Goal: Task Accomplishment & Management: Complete application form

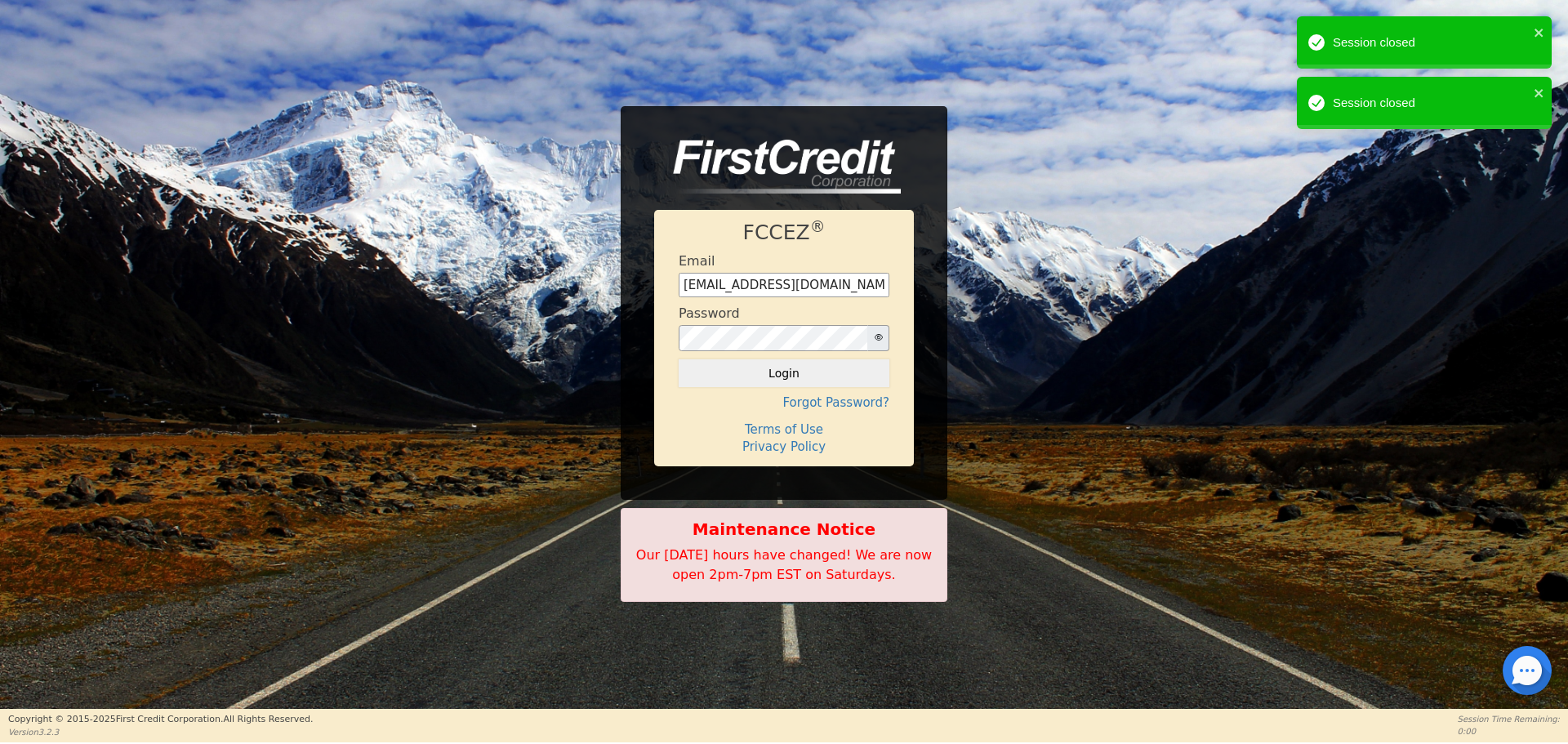
click at [779, 372] on button "Login" at bounding box center [784, 373] width 211 height 28
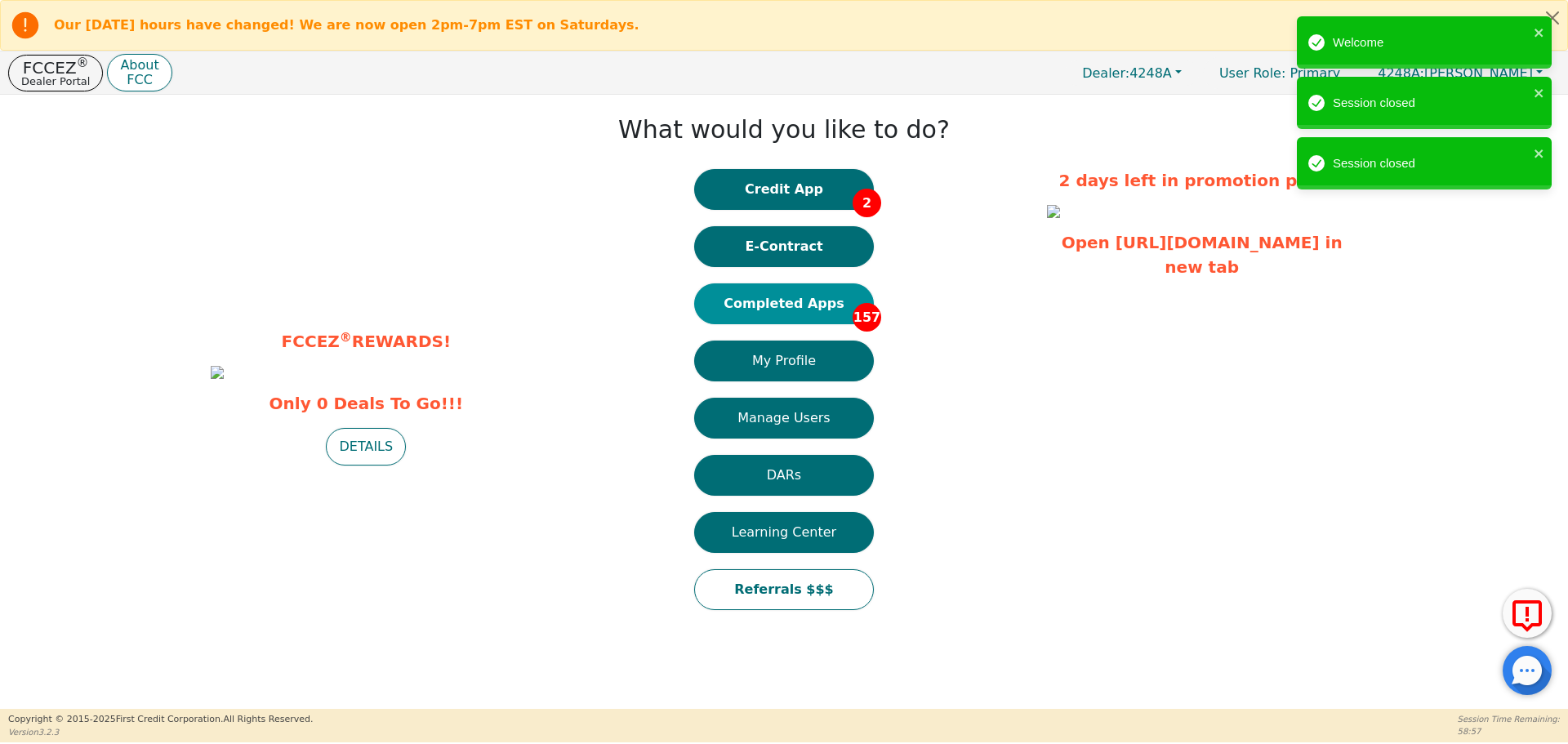
click at [817, 303] on button "Completed Apps 157" at bounding box center [784, 304] width 180 height 41
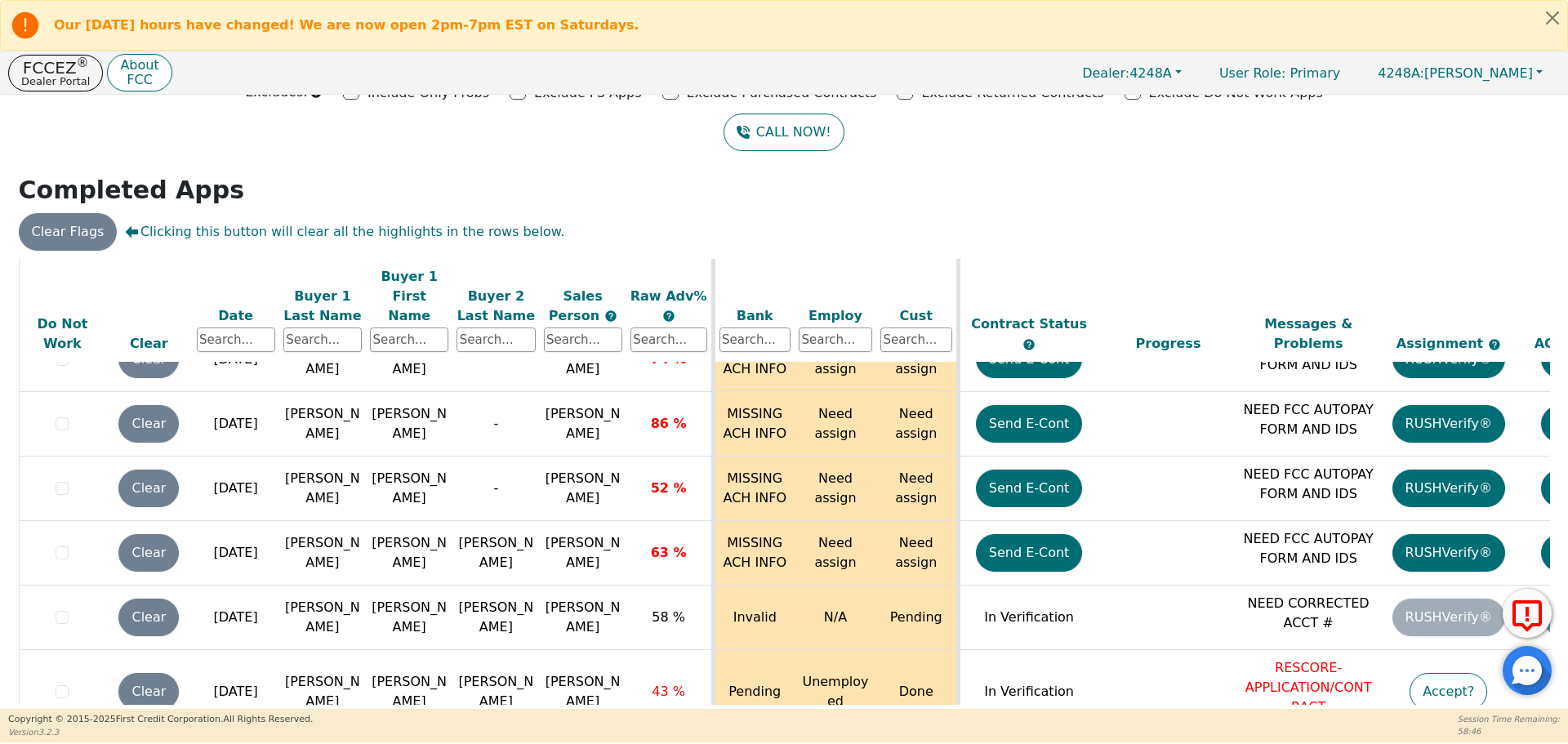
scroll to position [9787, 0]
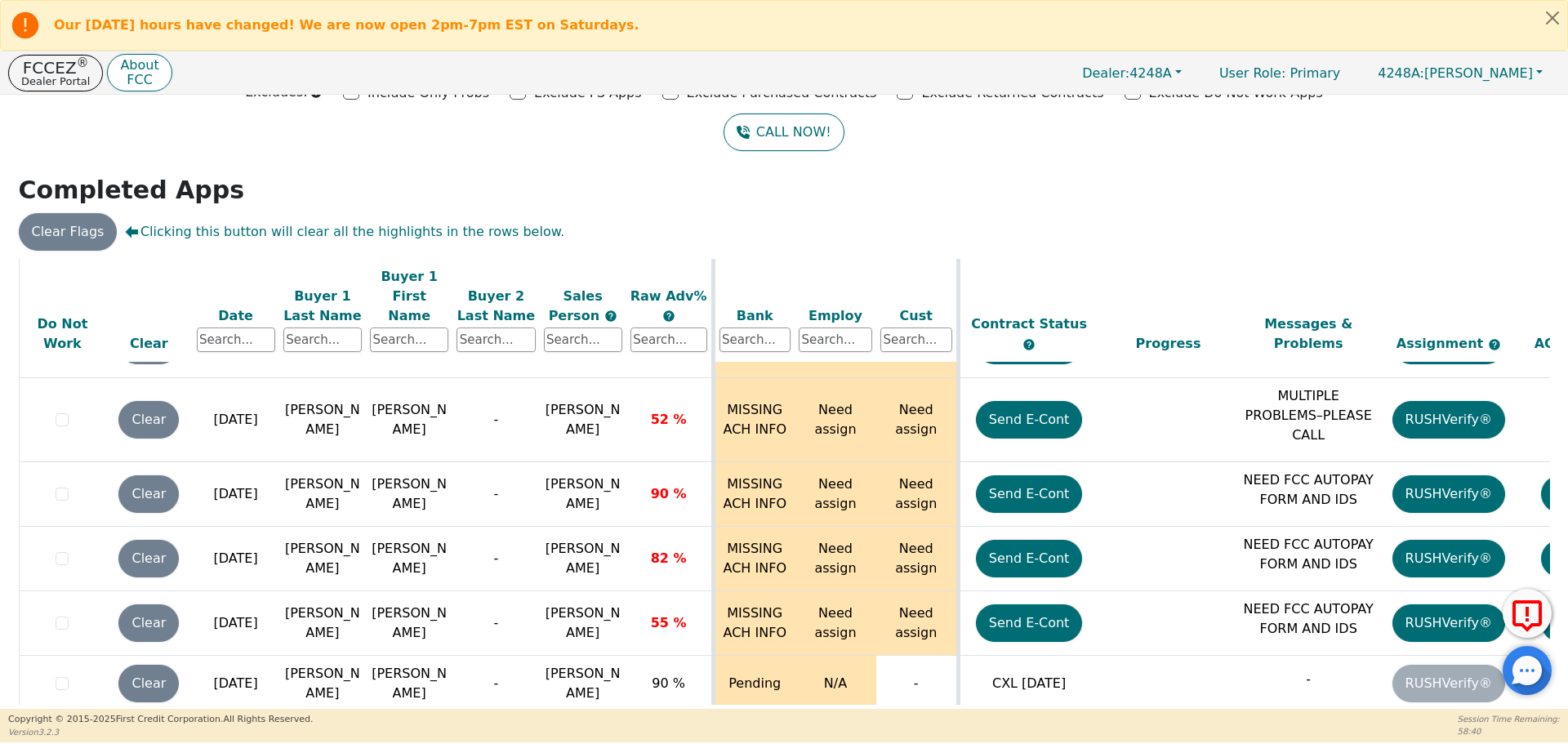
click at [1050, 725] on button "Send E-Cont" at bounding box center [1030, 744] width 107 height 38
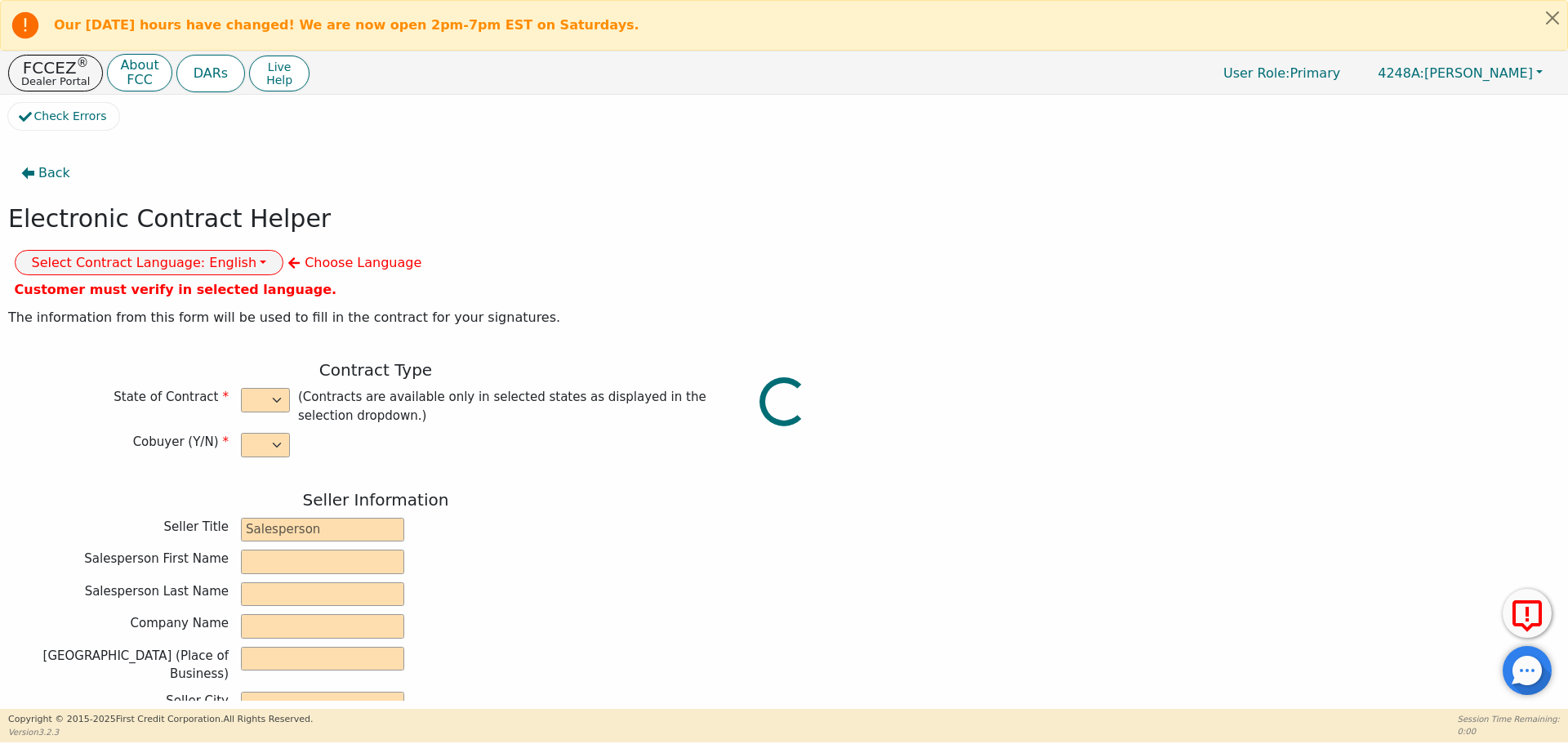
select select "n"
type input "owner"
type input "Ivonne"
type input "Madrid"
type input "AQUA REMACH LLC"
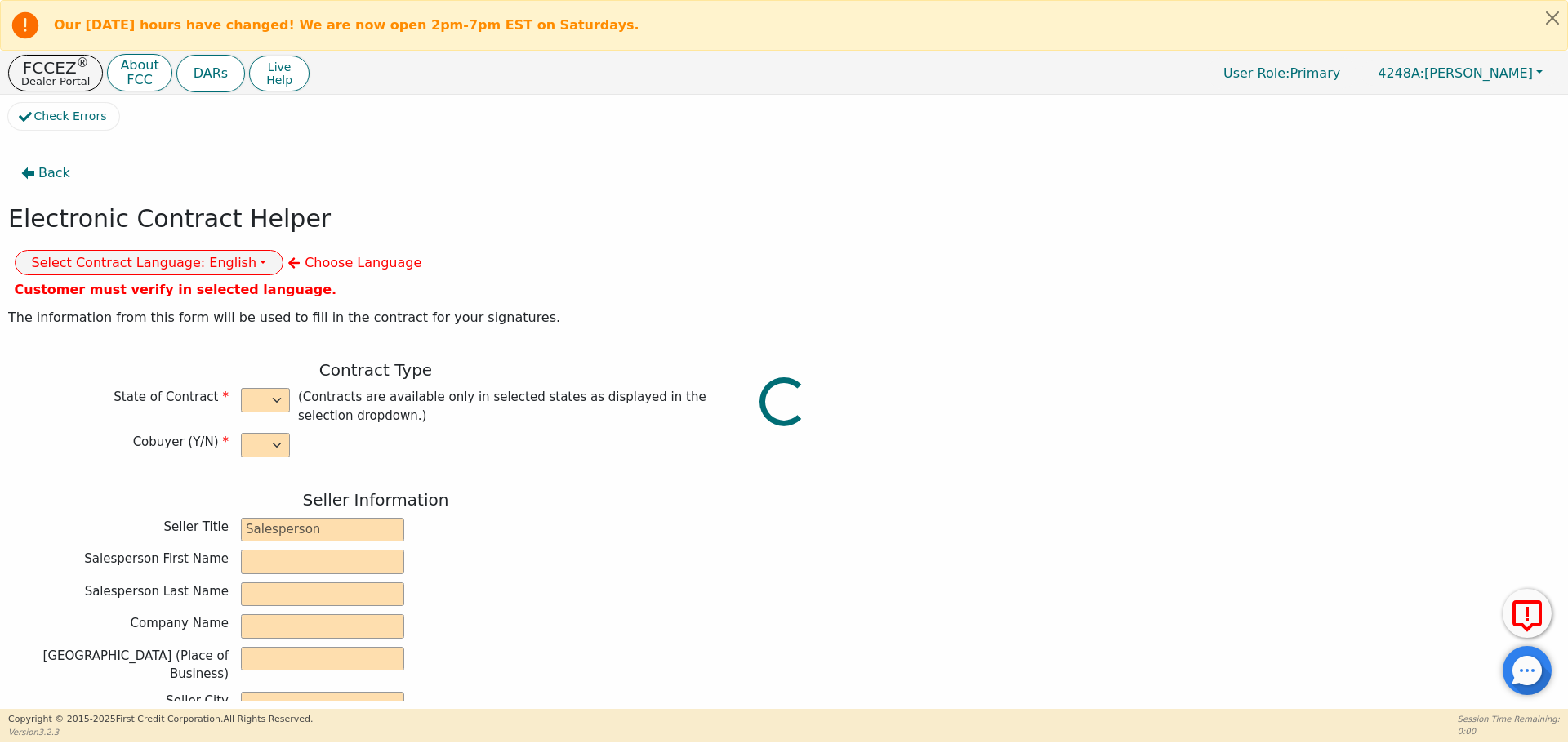
type input "13746 OFFICE PARK DR"
type input "HOUSTON"
select select "TX"
type input "77070"
type input "NELLY"
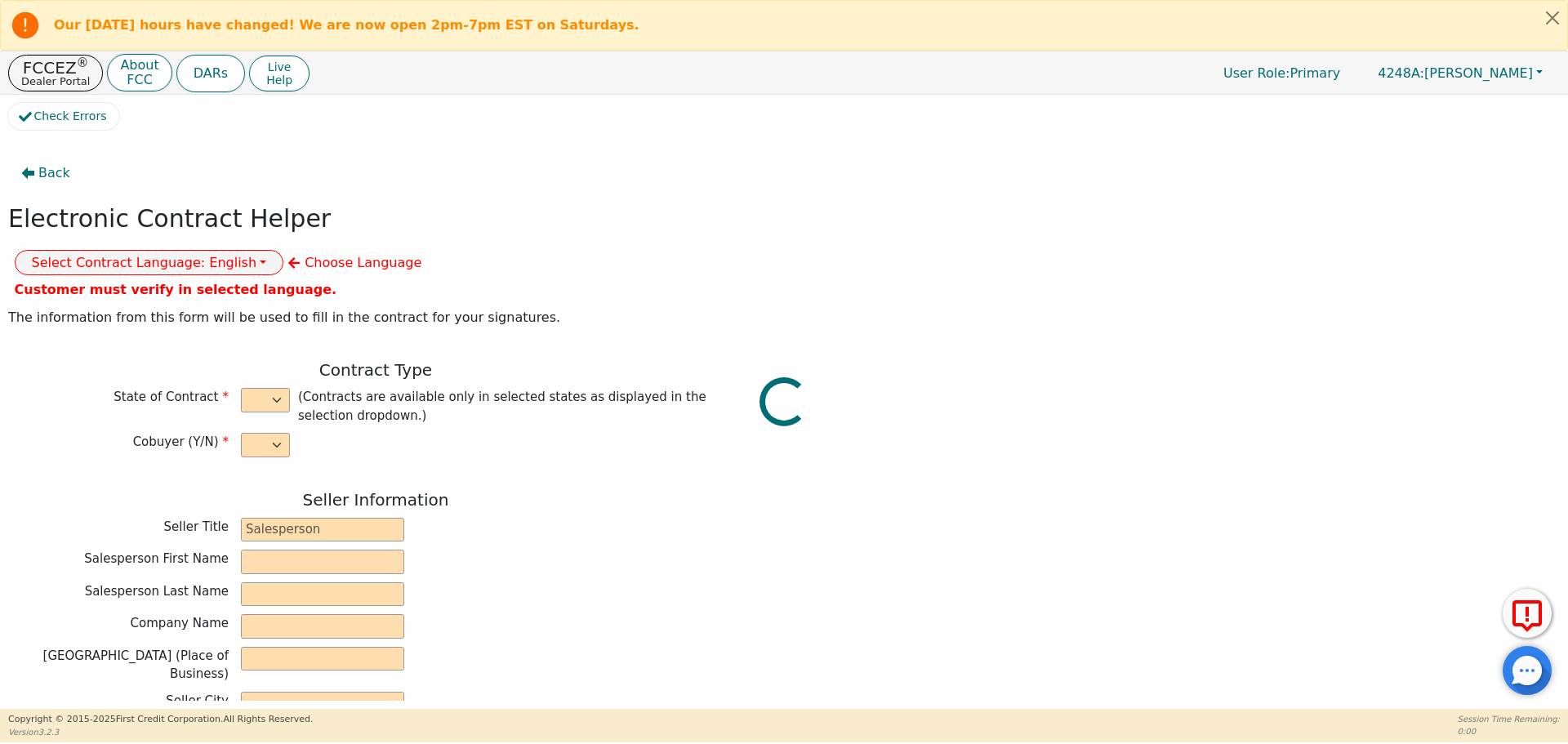
type input "GASPAR"
type input "ontiverosmely@gmail.com"
type input "1319 pinchot st"
type input "EL CAMPO"
select select "TX"
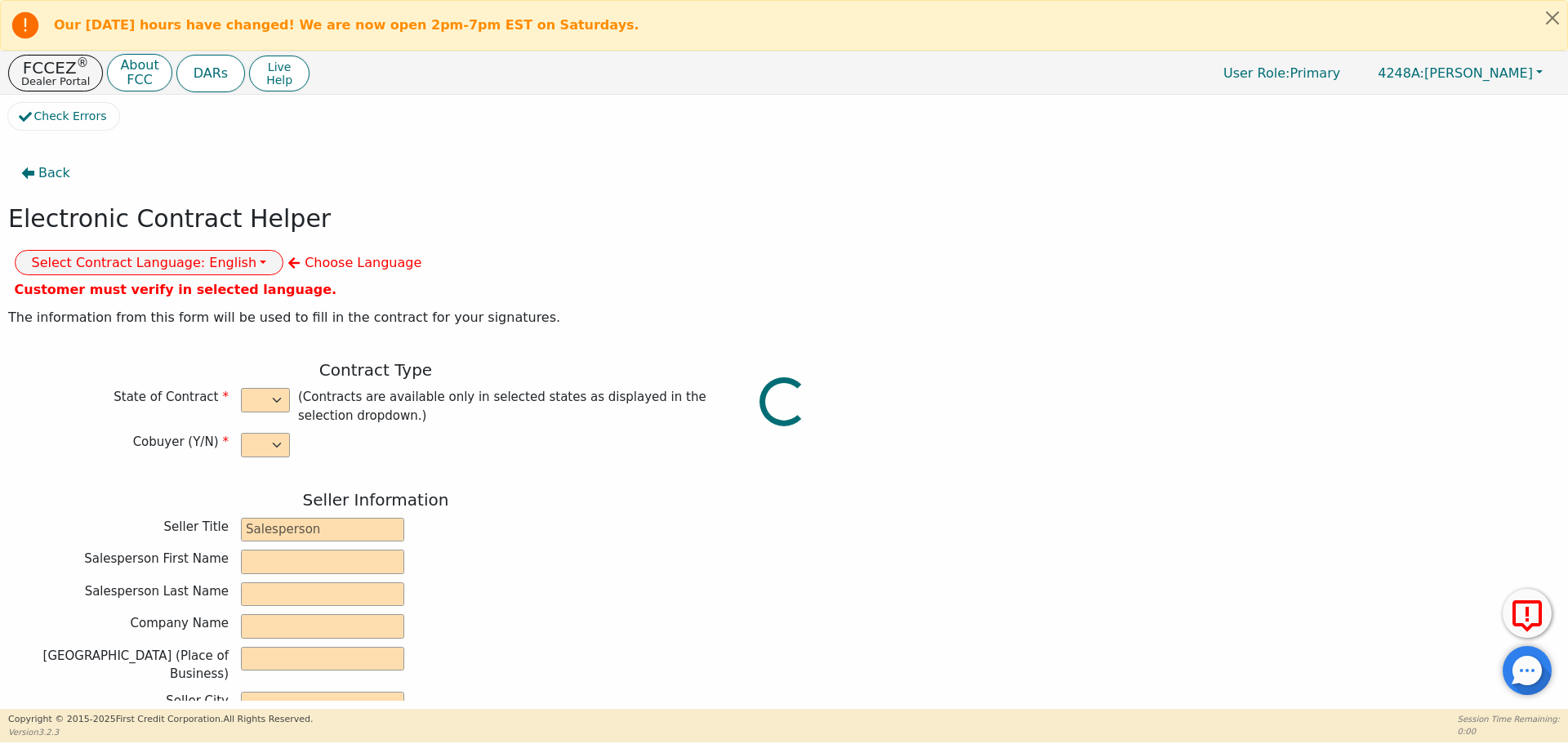
type input "77437"
type input "2025-09-29"
type input "17.99"
type input "2025-10-27"
type input "60"
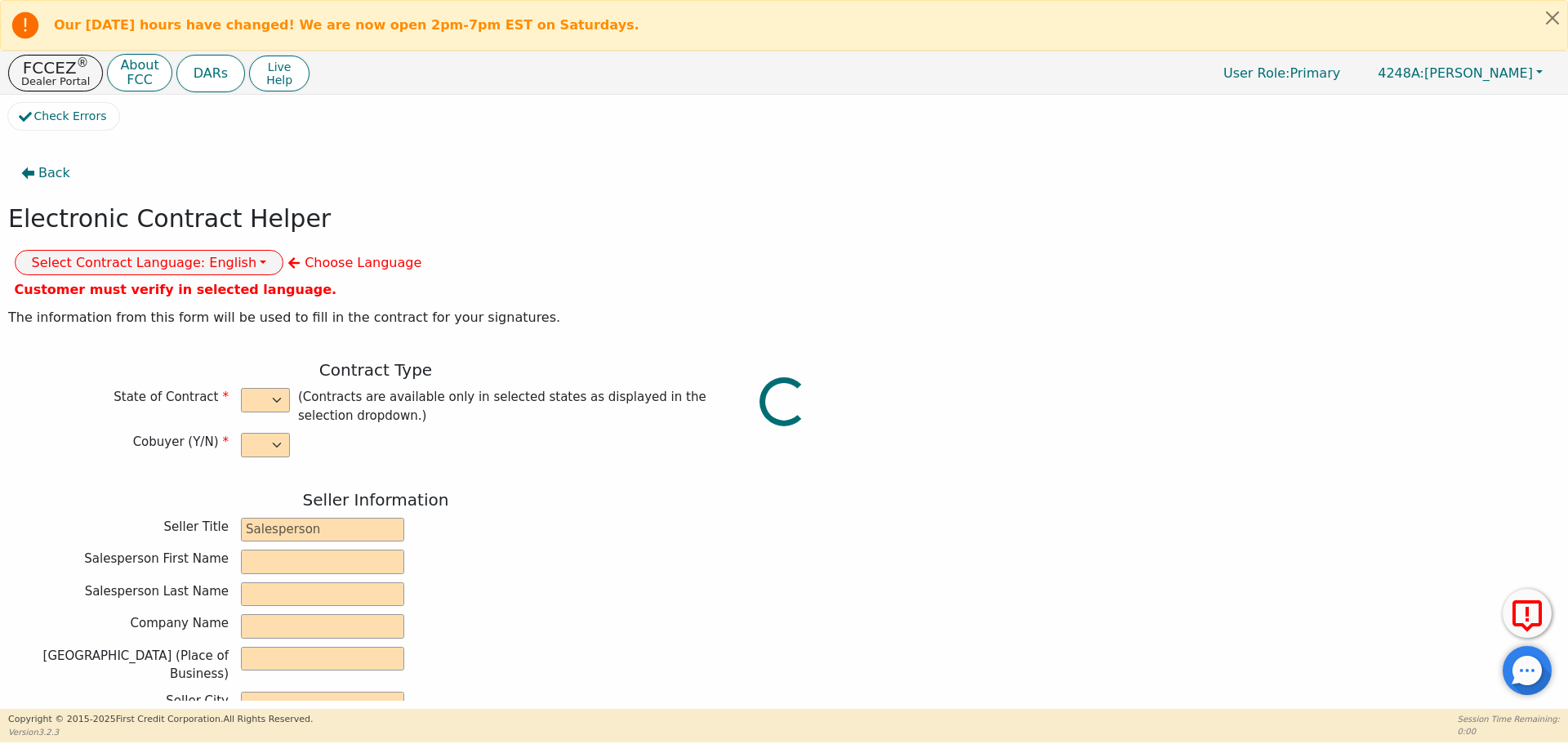
type input "0"
type input "8500.00"
type input "0.00"
type input "8500.00"
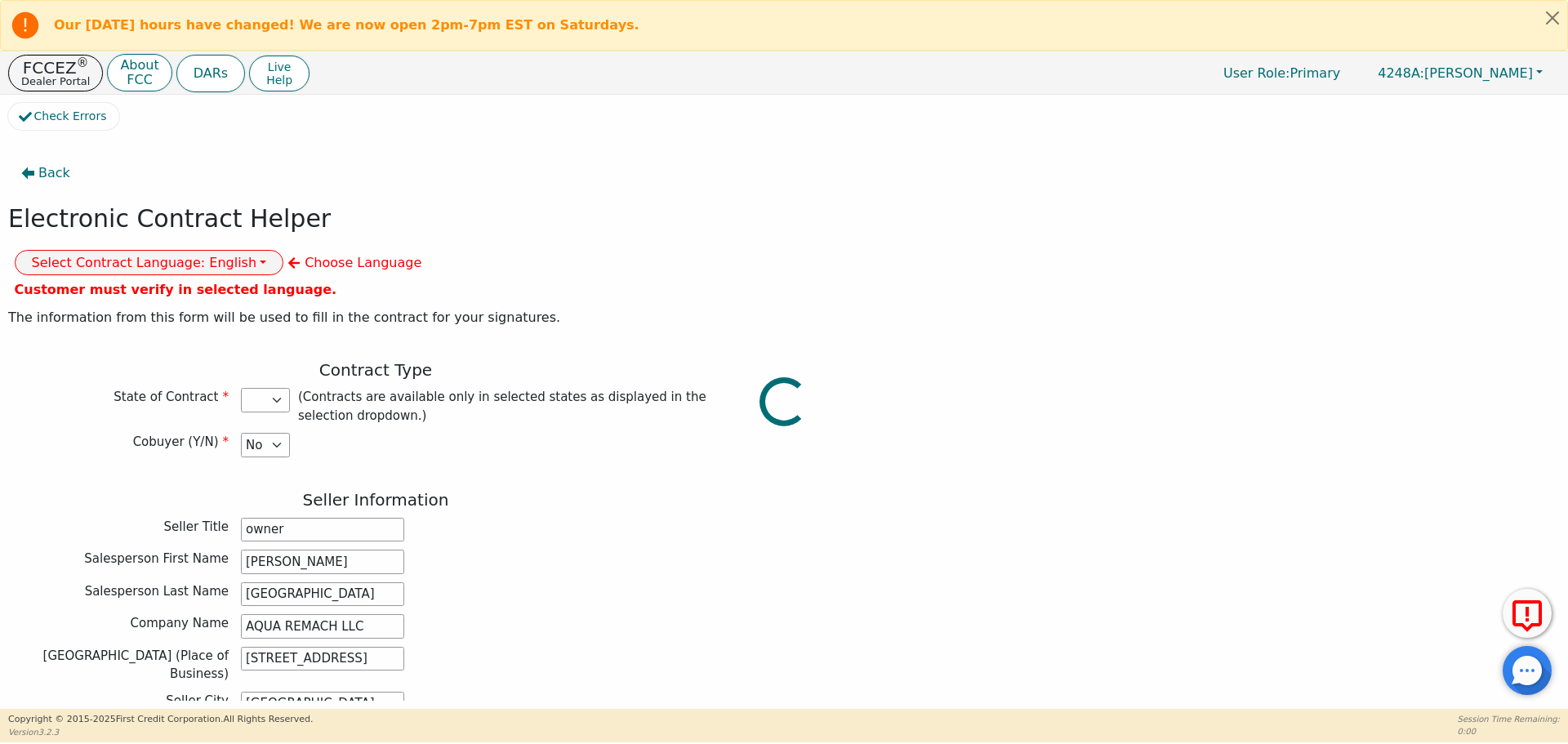
select select "TX"
click at [284, 250] on button "Select Contract Language: English" at bounding box center [148, 263] width 269 height 25
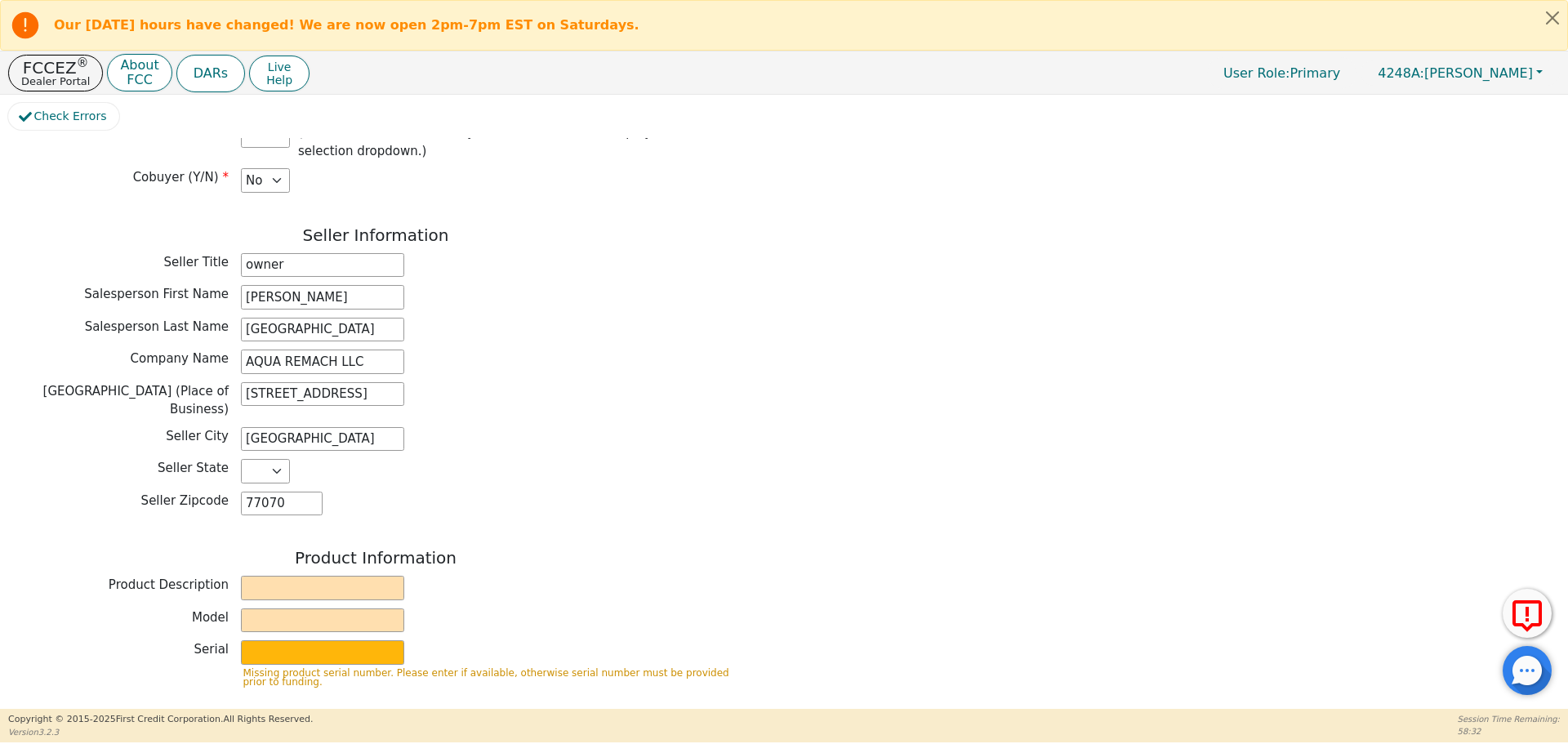
scroll to position [269, 0]
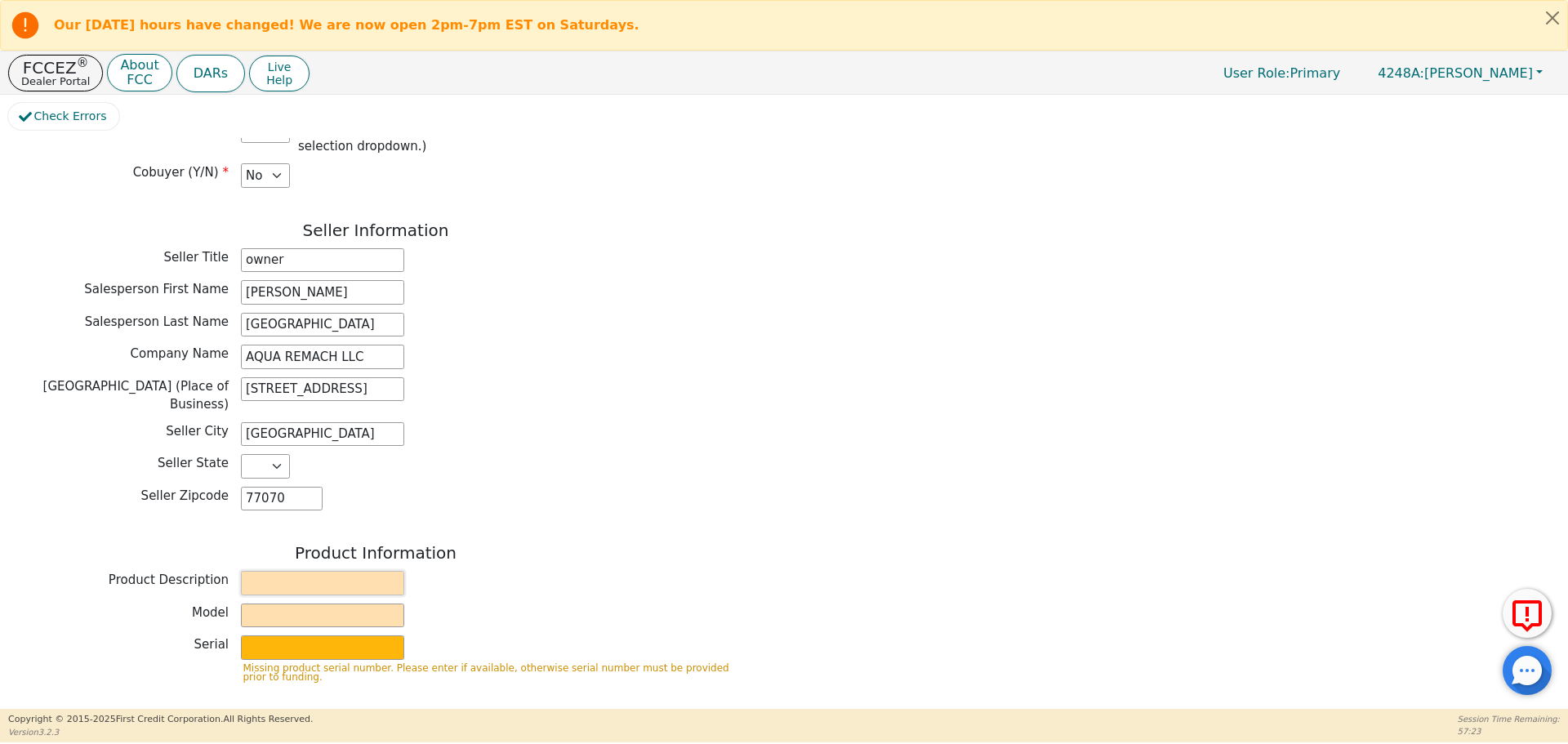
click at [270, 571] on input "text" at bounding box center [323, 583] width 164 height 24
click at [249, 571] on input "text" at bounding box center [323, 583] width 164 height 24
type input "Water Systems"
click at [257, 604] on input "text" at bounding box center [323, 615] width 164 height 24
type input "6P"
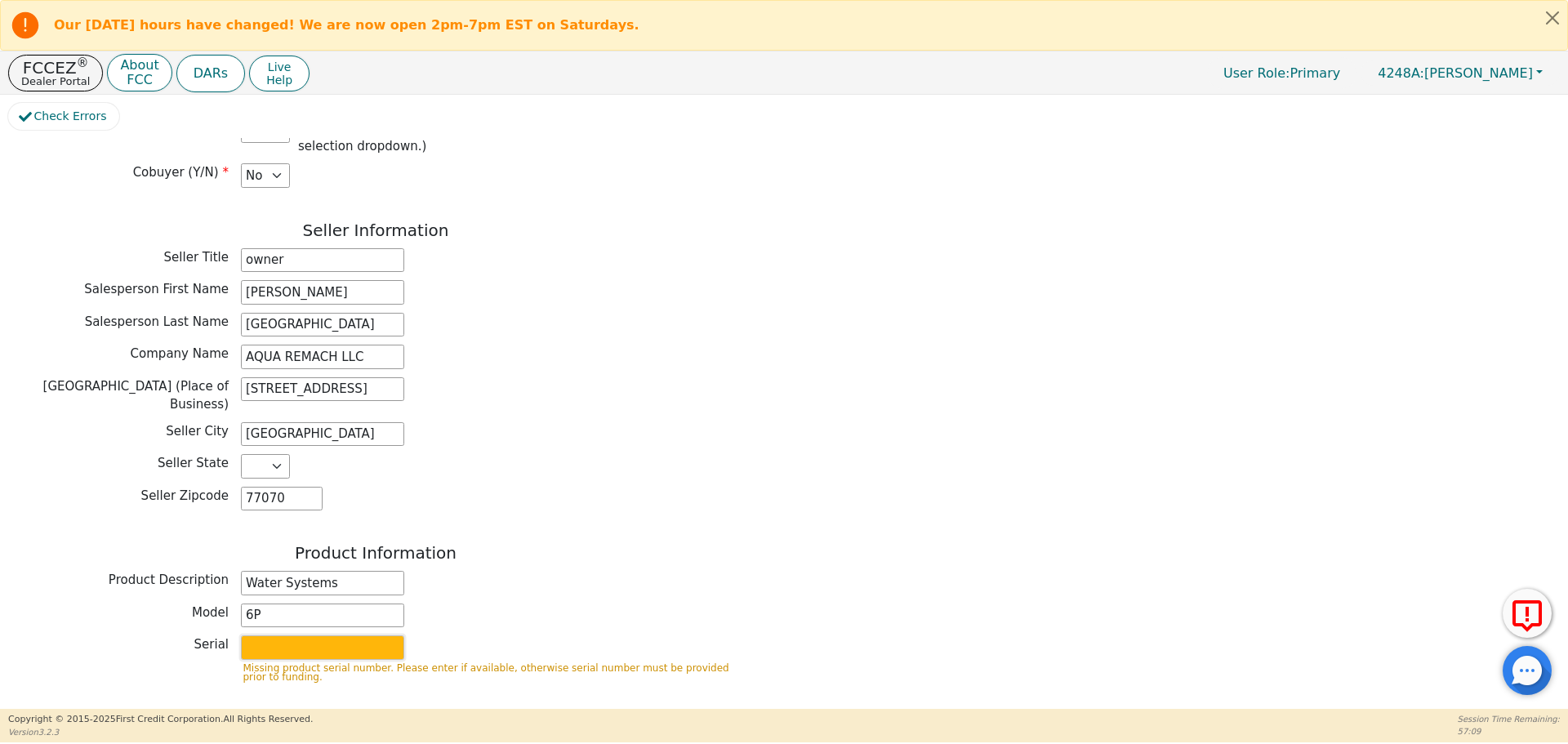
click at [280, 636] on input "text" at bounding box center [323, 647] width 164 height 24
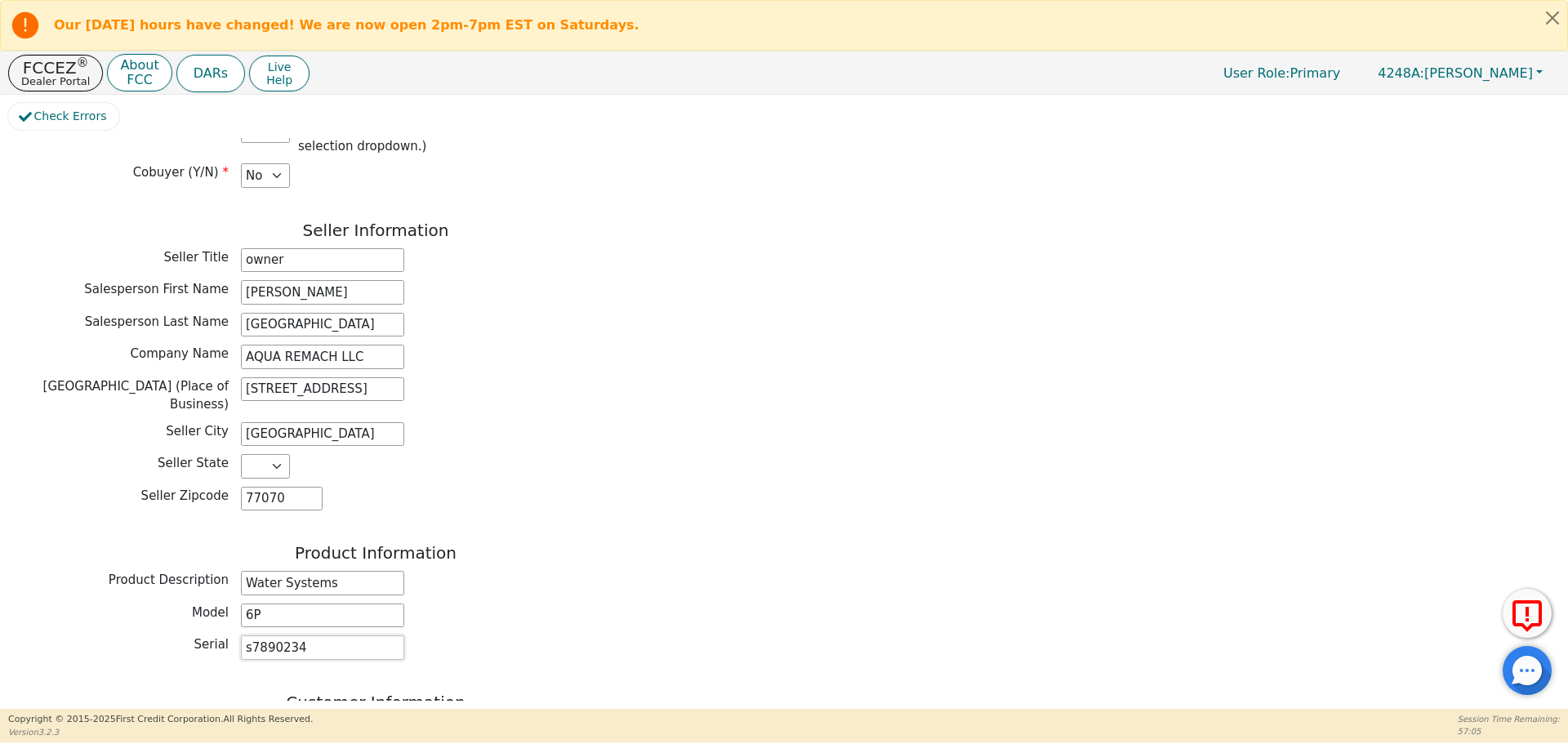
type input "s7890234"
click at [557, 636] on div "Serial s7890234" at bounding box center [375, 647] width 735 height 24
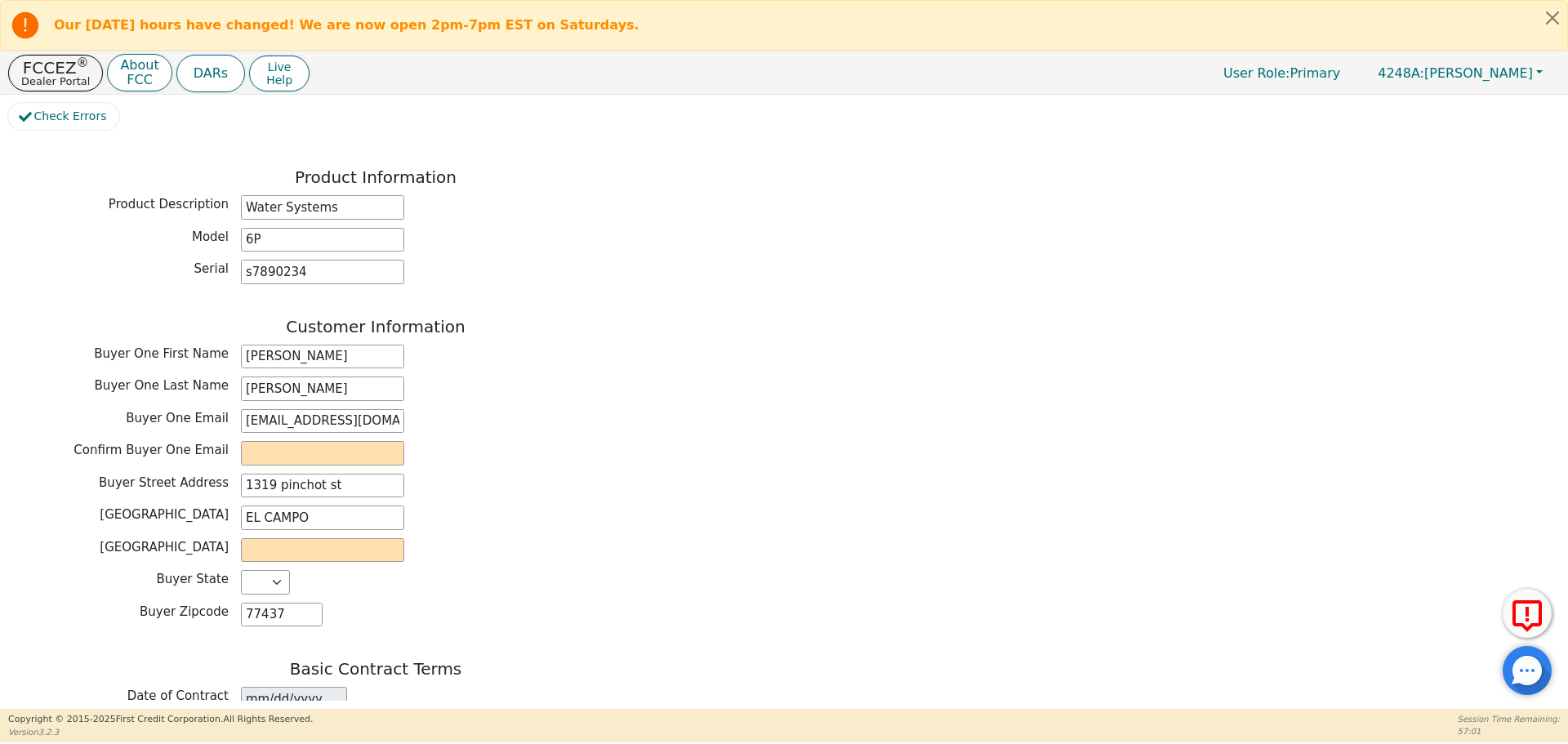
scroll to position [639, 0]
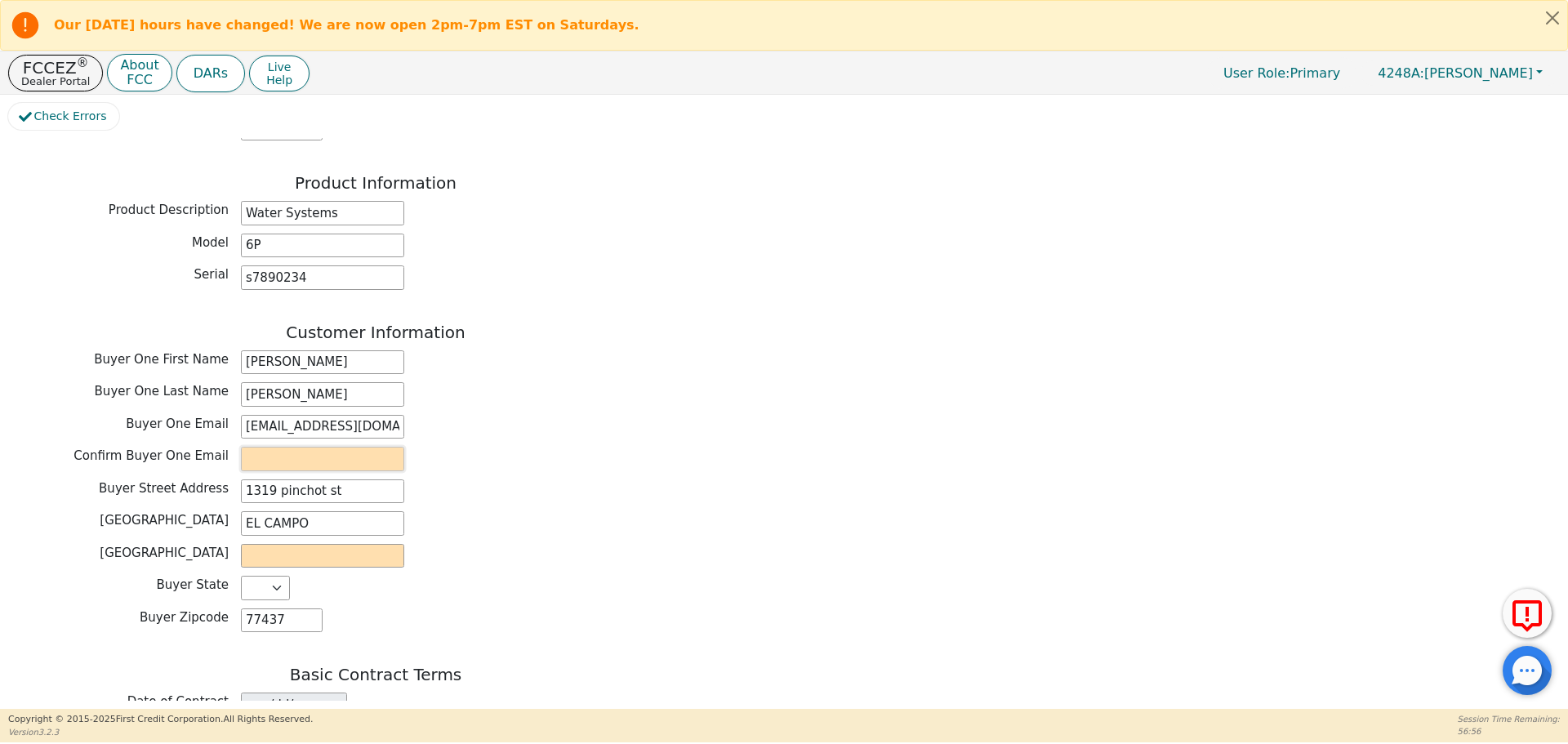
click at [257, 447] on input "email" at bounding box center [323, 459] width 164 height 24
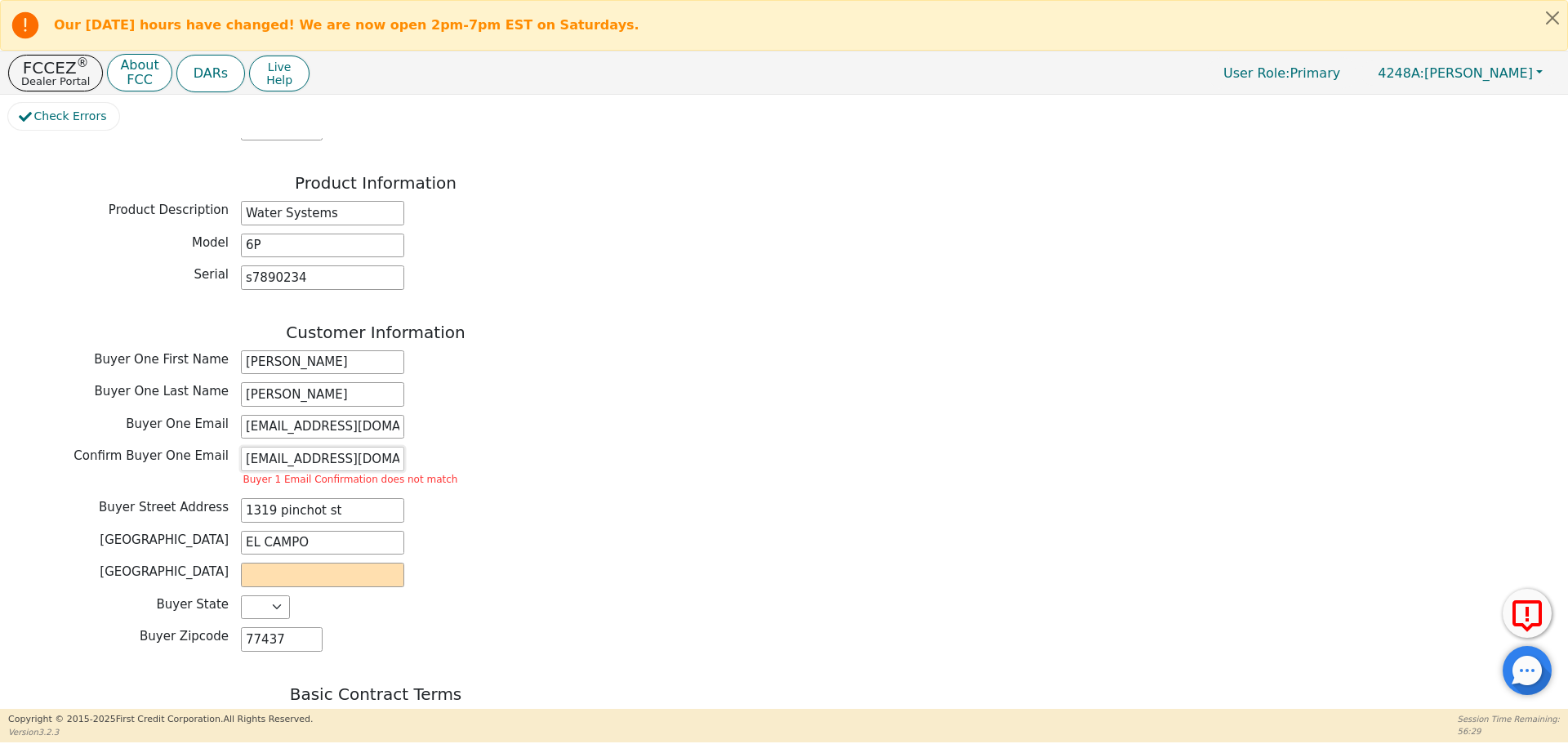
type input "ontiveriosnely@gmail.com"
click at [305, 415] on input "ontiverosmely@gmail.com" at bounding box center [323, 427] width 164 height 24
type input "ontiverosnely@gmail.com"
click at [588, 498] on div "Buyer Street Address 1319 pinchot st" at bounding box center [375, 510] width 735 height 24
drag, startPoint x: 496, startPoint y: 544, endPoint x: 475, endPoint y: 542, distance: 21.1
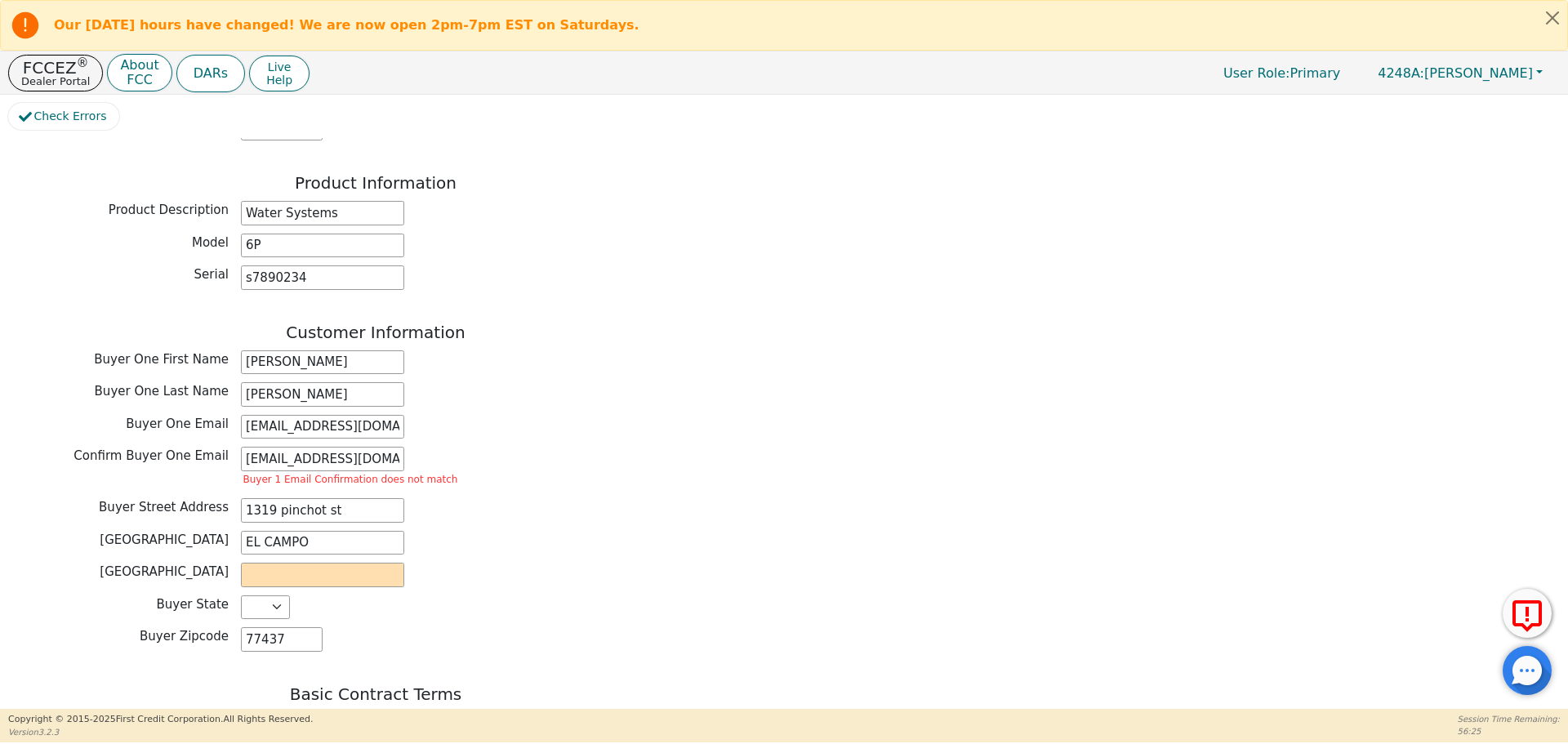
click at [499, 562] on div "Buyer County" at bounding box center [375, 577] width 735 height 29
click at [310, 447] on input "ontiveriosnely@gmail.com" at bounding box center [323, 459] width 164 height 24
click at [524, 447] on div "Confirm Buyer One Email ontiveriosnely@gmail.com Buyer 1 Email Confirmation doe…" at bounding box center [375, 469] width 735 height 43
click at [267, 415] on input "ontiverosnely@gmail.com" at bounding box center [323, 427] width 164 height 24
click at [274, 447] on input "ontiveriosnely@gmail.com" at bounding box center [323, 459] width 164 height 24
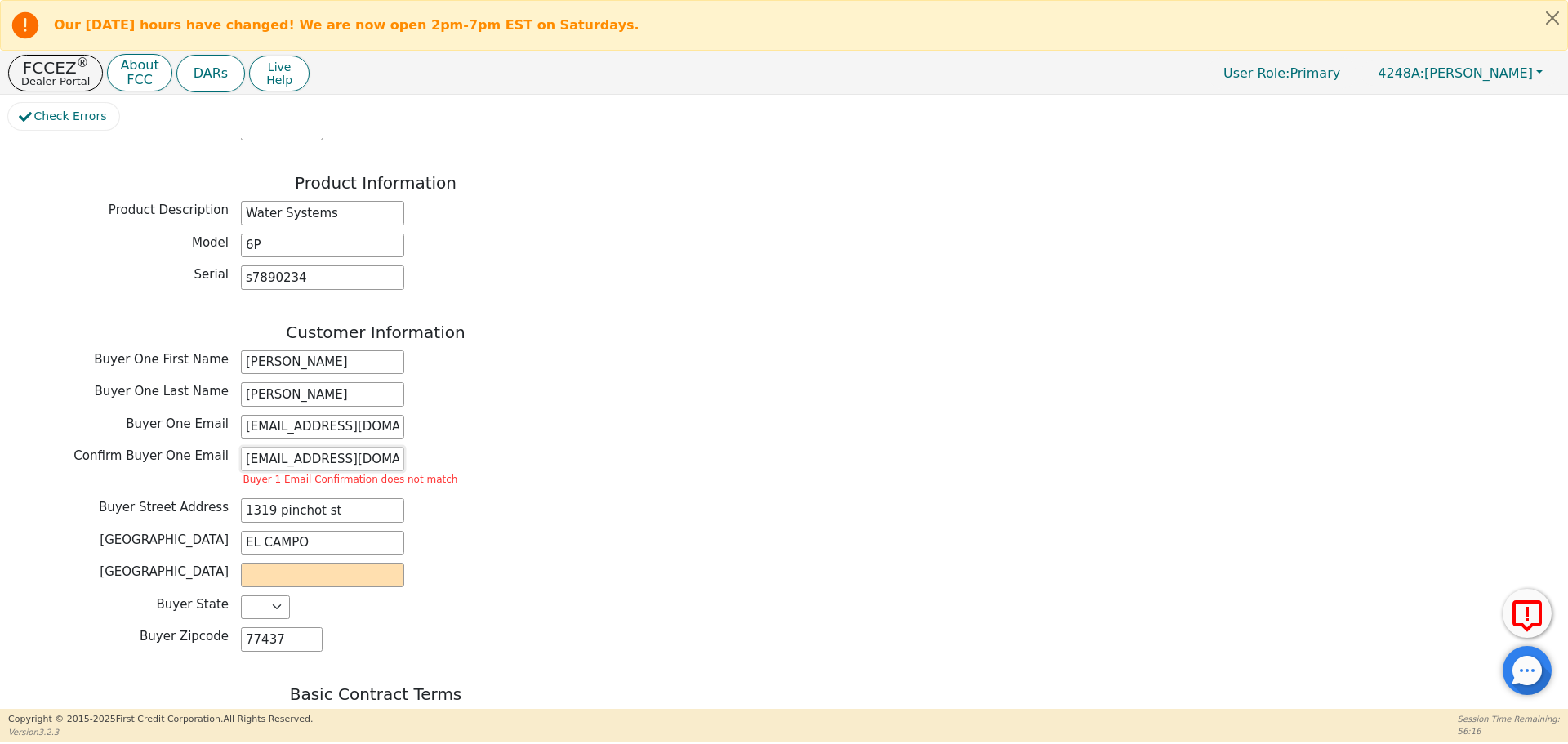
click at [305, 447] on input "ontiveriosnely@gmail.com" at bounding box center [323, 459] width 164 height 24
type input "ontiveriosnely@gmail.com"
click at [592, 531] on div "Buyer City EL CAMPO" at bounding box center [375, 545] width 735 height 29
click at [263, 562] on input "text" at bounding box center [323, 574] width 164 height 24
type input "liberty"
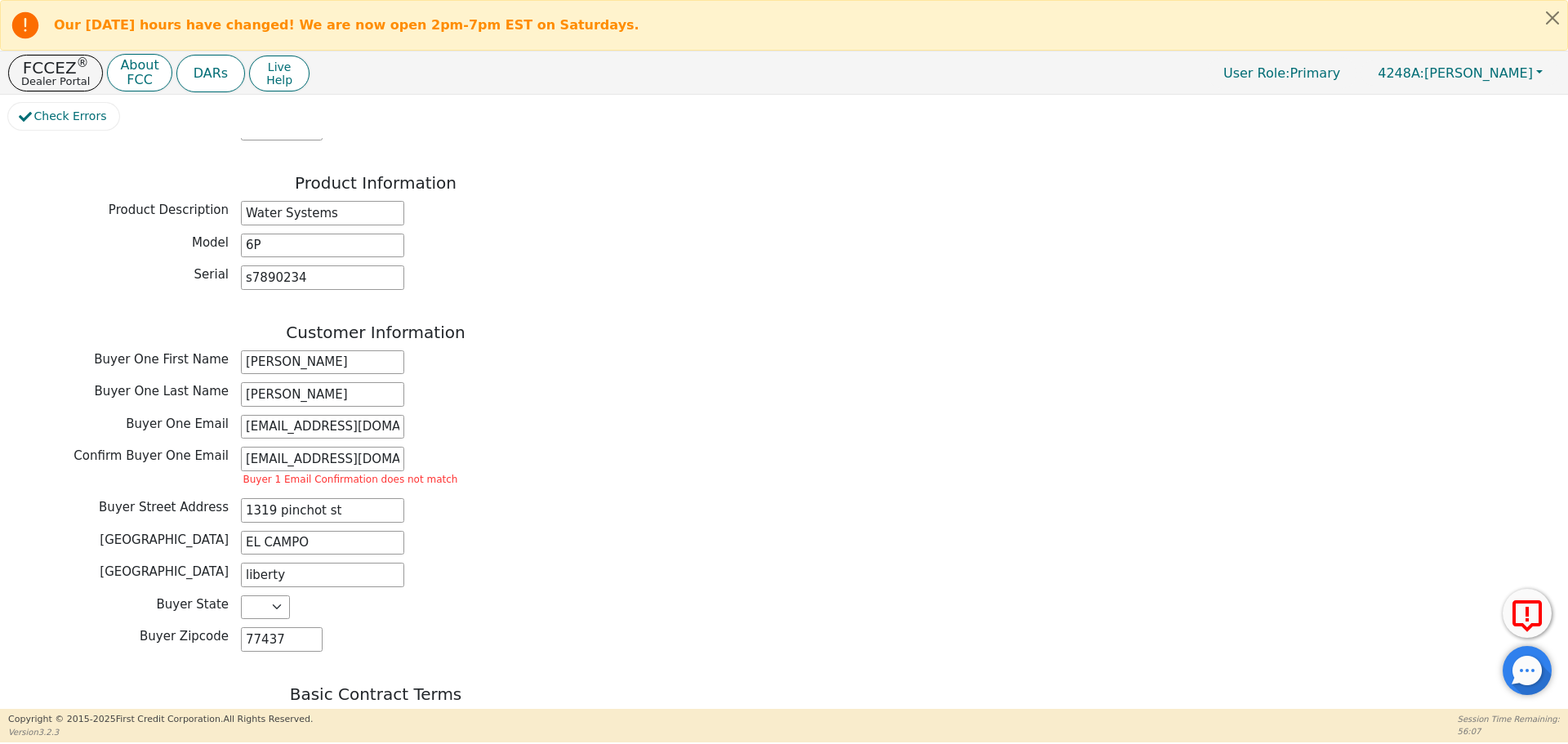
click at [596, 549] on div "Customer Information Buyer One First Name NELLY Buyer One Last Name GASPAR Buye…" at bounding box center [375, 491] width 735 height 337
click at [638, 628] on div "Buyer Zipcode 77437" at bounding box center [375, 639] width 735 height 24
drag, startPoint x: 398, startPoint y: 417, endPoint x: 152, endPoint y: 418, distance: 246.0
click at [153, 447] on div "Confirm Buyer One Email ontiveriosnely@gmail.com Buyer 1 Email Confirmation doe…" at bounding box center [375, 469] width 735 height 43
type input "ontiveriosnely@gmail.com"
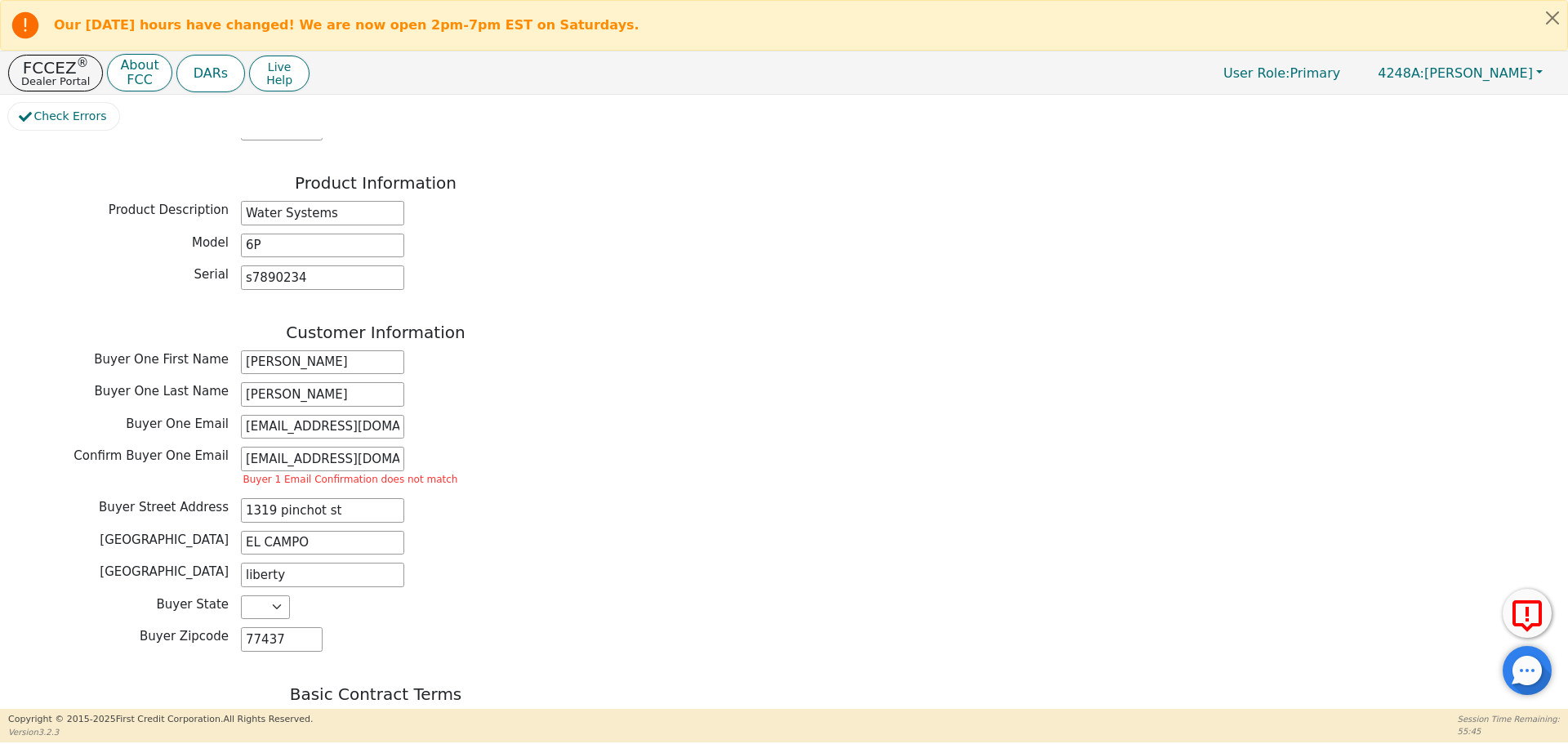
click at [581, 531] on div "Buyer City EL CAMPO" at bounding box center [375, 545] width 735 height 29
click at [286, 415] on input "ontiverosnely@gmail.com" at bounding box center [323, 427] width 164 height 24
click at [397, 415] on input "ontiverosnely@gmail.com" at bounding box center [323, 427] width 164 height 24
drag, startPoint x: 396, startPoint y: 383, endPoint x: 172, endPoint y: 395, distance: 224.3
click at [172, 415] on div "Buyer One Email ontiverosnely@gmail.com" at bounding box center [375, 429] width 735 height 29
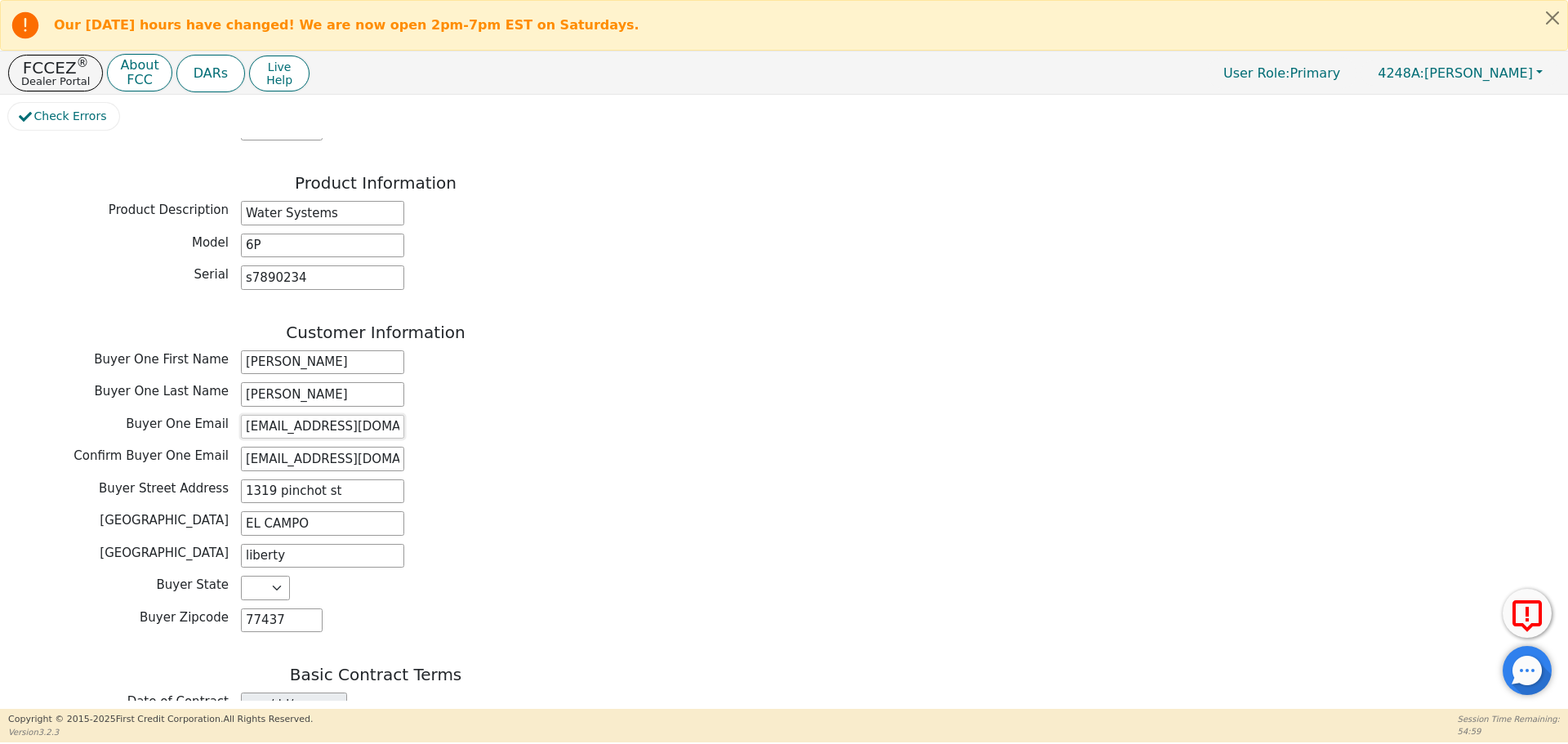
type input "ontiveriosnely@gmail.com"
drag, startPoint x: 593, startPoint y: 426, endPoint x: 600, endPoint y: 430, distance: 8.1
click at [600, 429] on div "Customer Information Buyer One First Name NELLY Buyer One Last Name GASPAR Buye…" at bounding box center [375, 482] width 735 height 318
click at [695, 596] on div "Back Electronic Contract Helper Select Contract Language: English English Spani…" at bounding box center [375, 393] width 735 height 1757
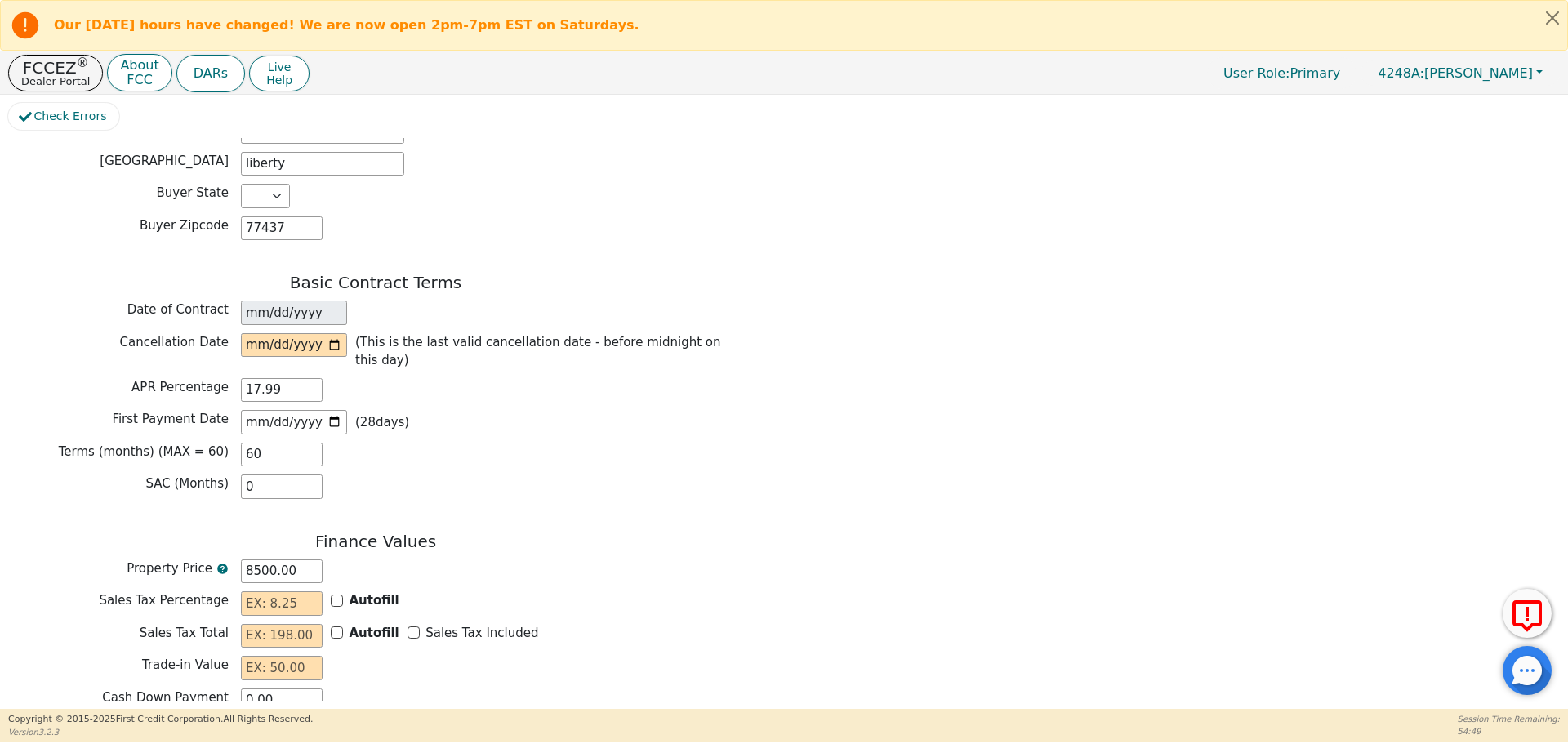
scroll to position [1026, 0]
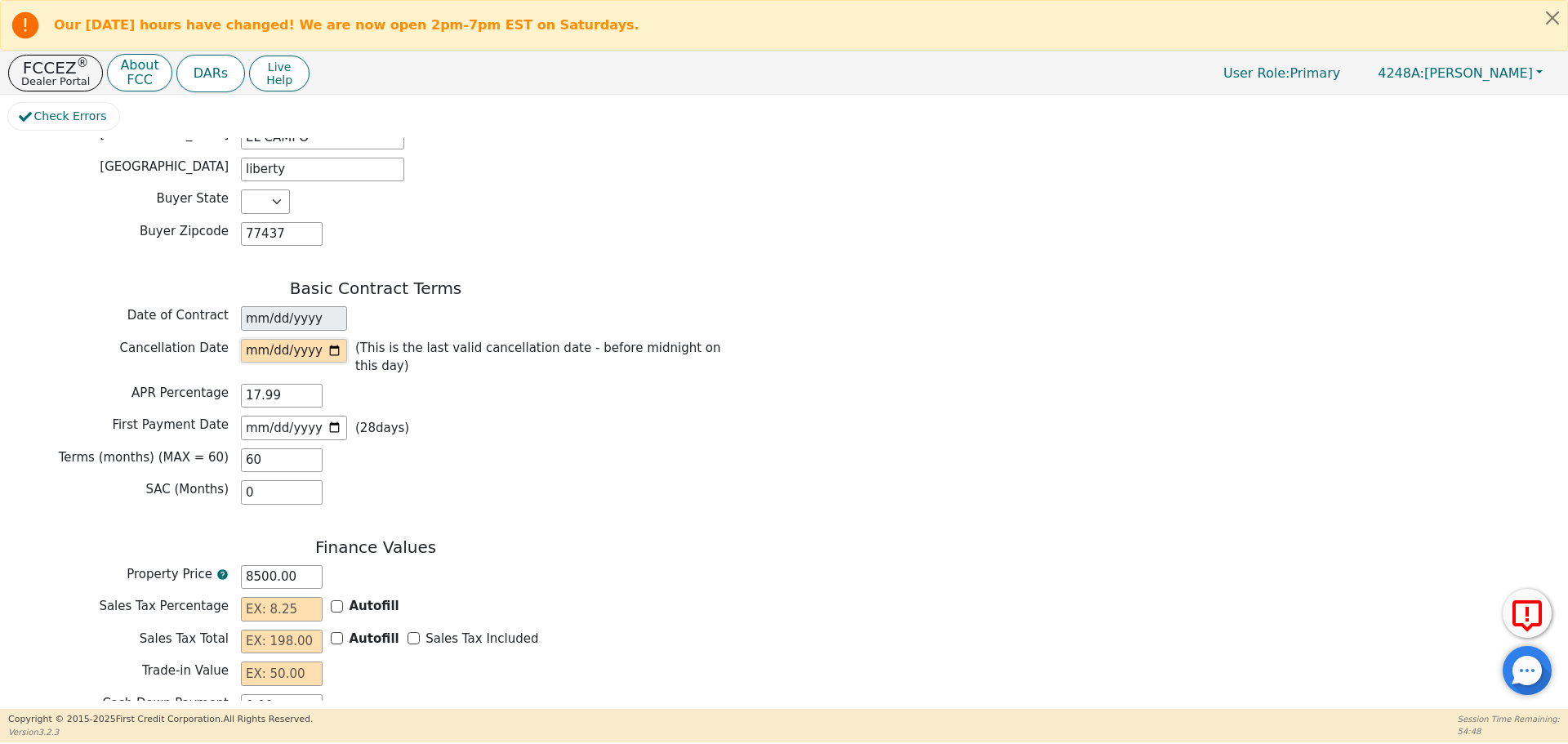
click at [335, 339] on input "date" at bounding box center [294, 351] width 106 height 24
click at [851, 535] on div "Back Electronic Contract Helper Select Contract Language: English English Spani…" at bounding box center [784, 418] width 1552 height 562
click at [334, 339] on input "date" at bounding box center [294, 351] width 106 height 24
type input "2025-10-02"
click at [674, 463] on div "Back Electronic Contract Helper Select Contract Language: English English Spani…" at bounding box center [375, 6] width 735 height 1757
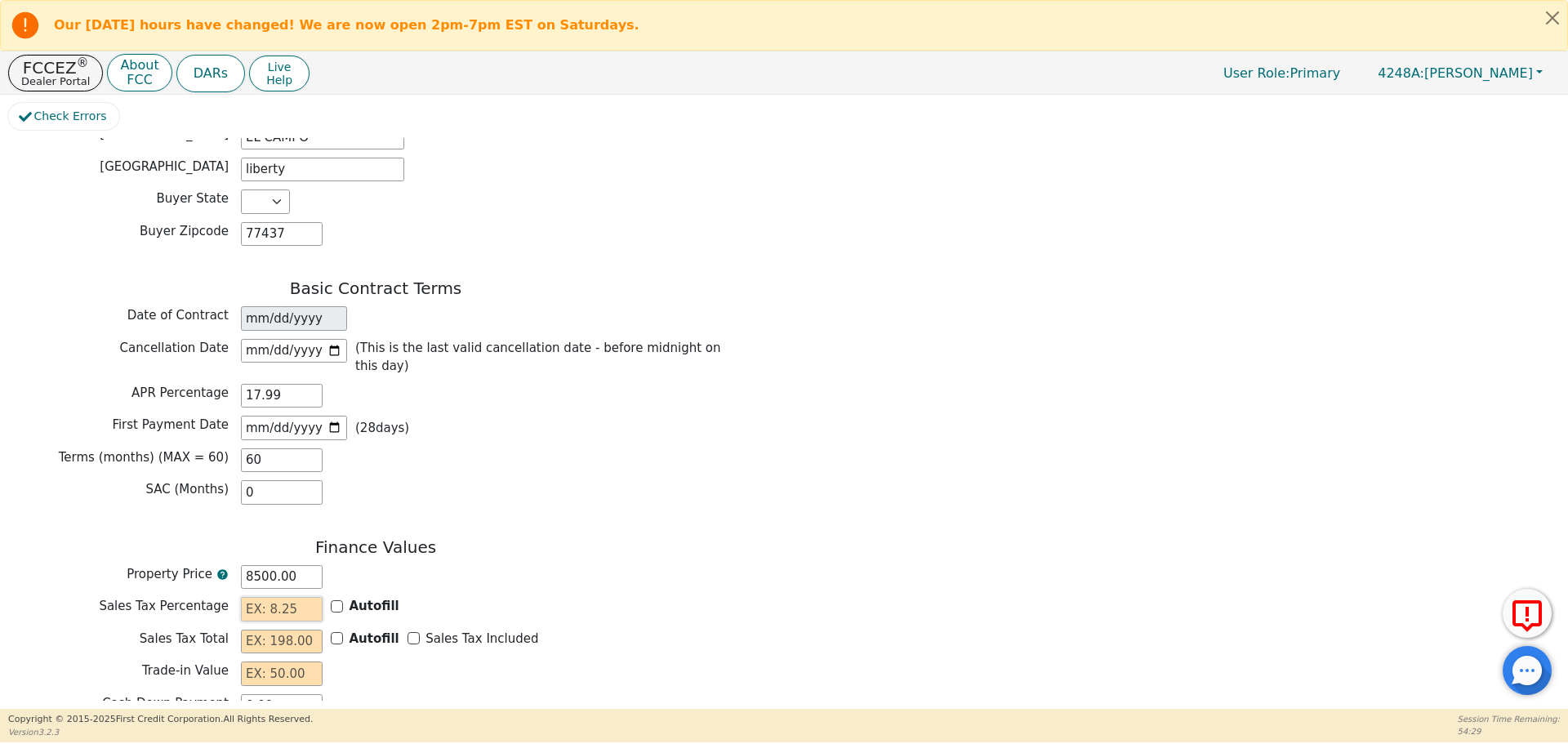
click at [262, 597] on input "text" at bounding box center [282, 609] width 81 height 24
drag, startPoint x: 257, startPoint y: 515, endPoint x: 242, endPoint y: 517, distance: 15.1
click at [242, 565] on input "8500.00" at bounding box center [282, 577] width 81 height 24
type input "00.00"
type input "0.00"
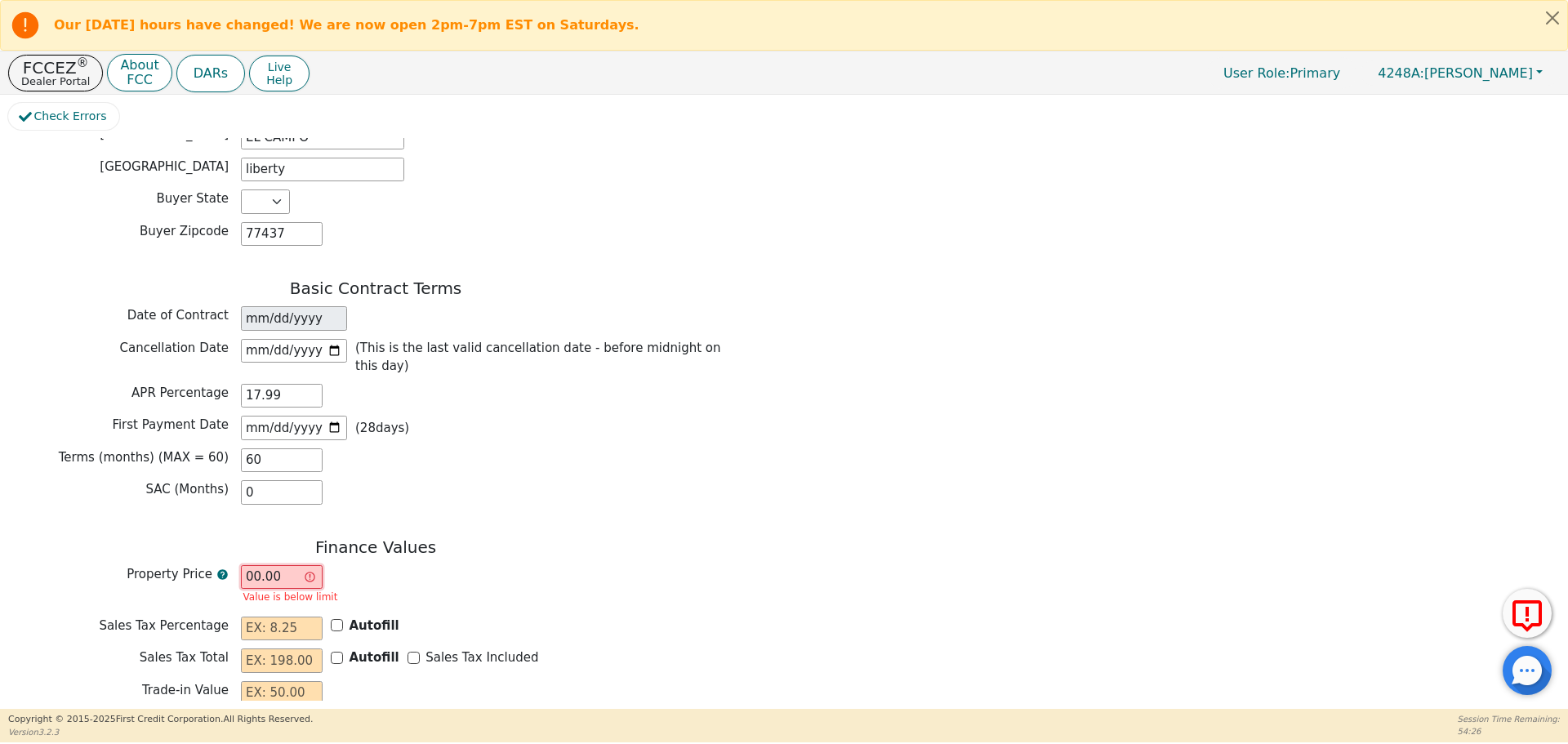
type input "700.00"
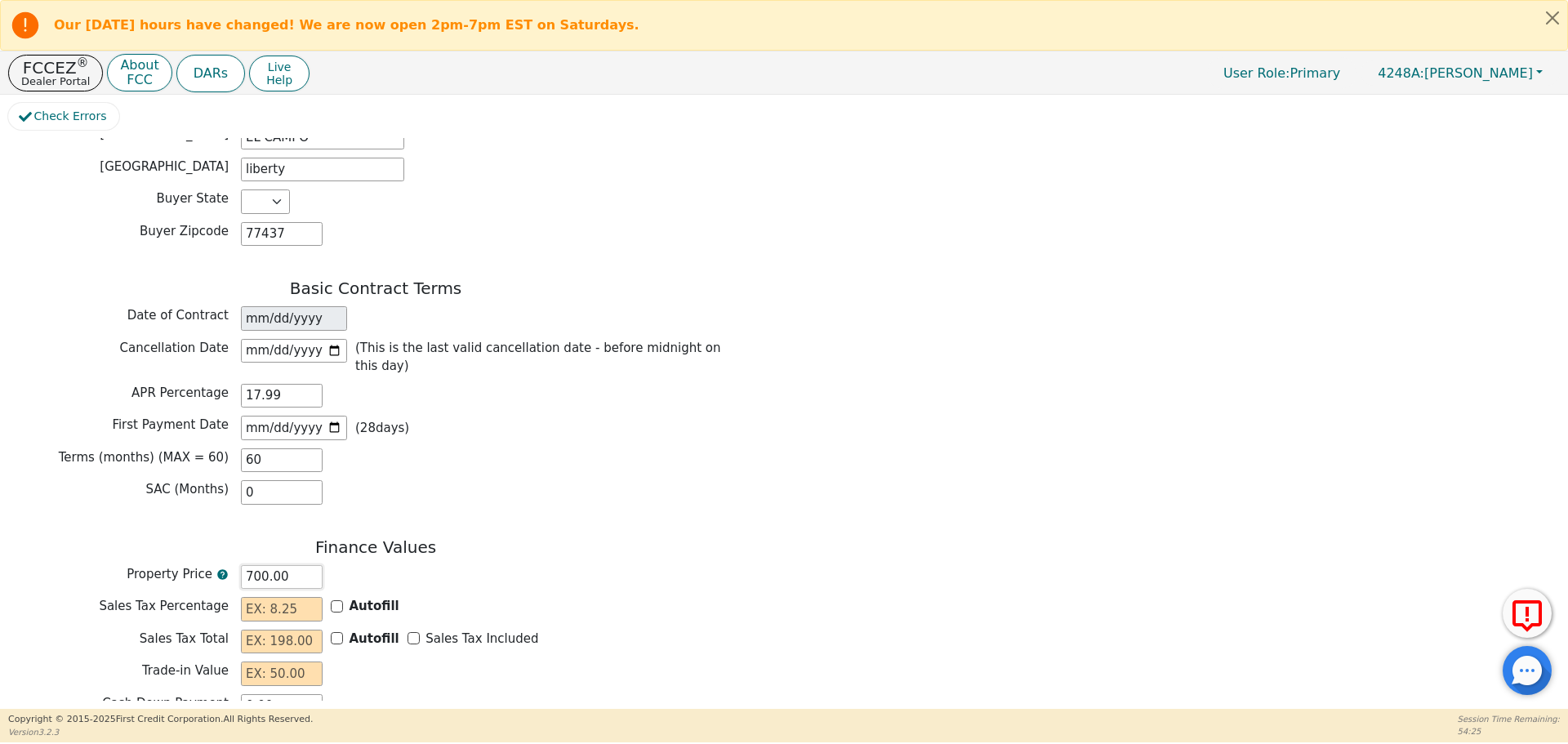
type input "7000.00"
click at [652, 537] on div "Finance Values Property Price 7000.00 Sales Tax Percentage Autofill Sales Tax T…" at bounding box center [375, 681] width 735 height 286
click at [268, 597] on input "text" at bounding box center [282, 609] width 81 height 24
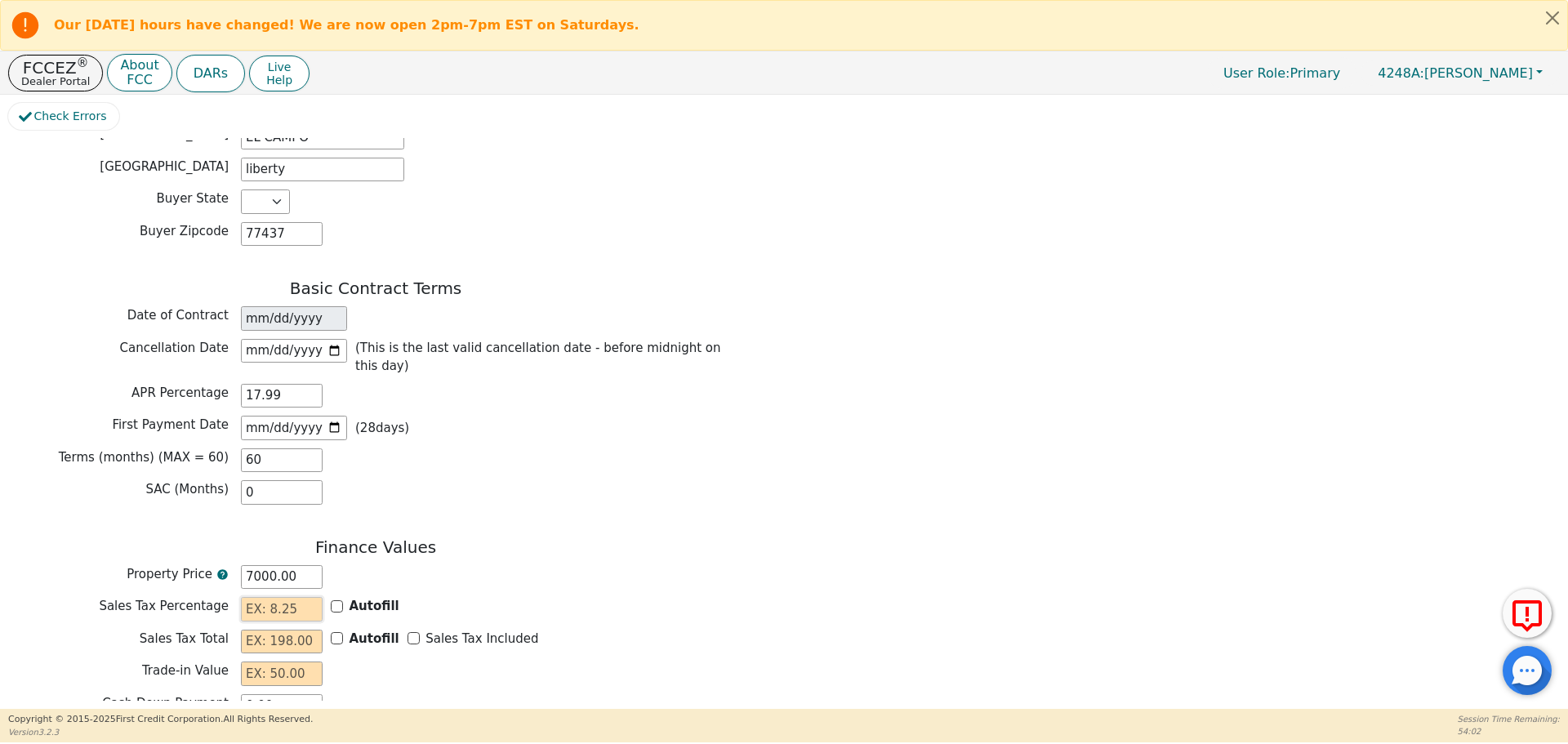
type input "0.00"
click at [252, 630] on input "text" at bounding box center [282, 641] width 81 height 24
type input "0.00"
drag, startPoint x: 254, startPoint y: 616, endPoint x: 262, endPoint y: 613, distance: 8.5
click at [255, 662] on input "text" at bounding box center [282, 673] width 81 height 24
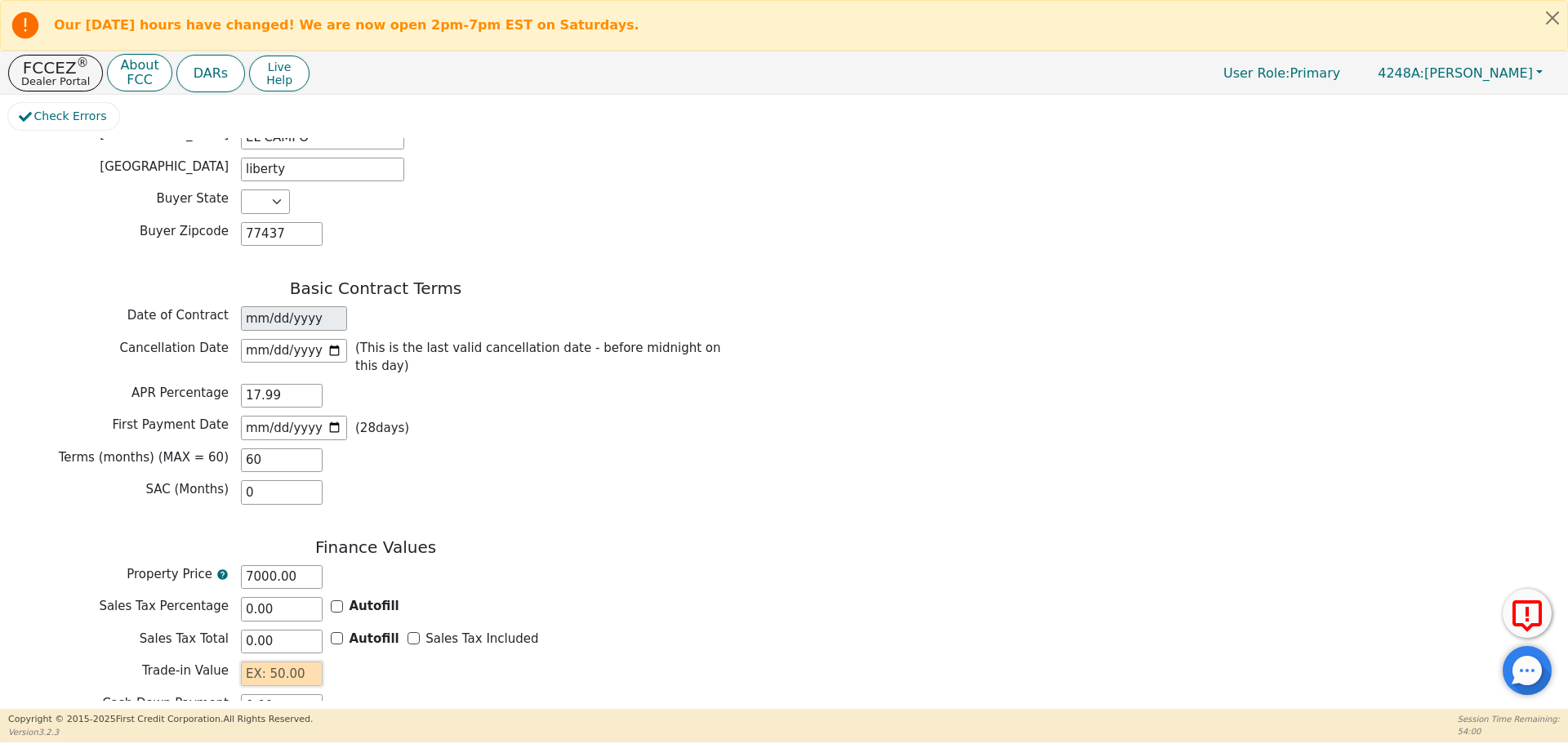
type input "0.00"
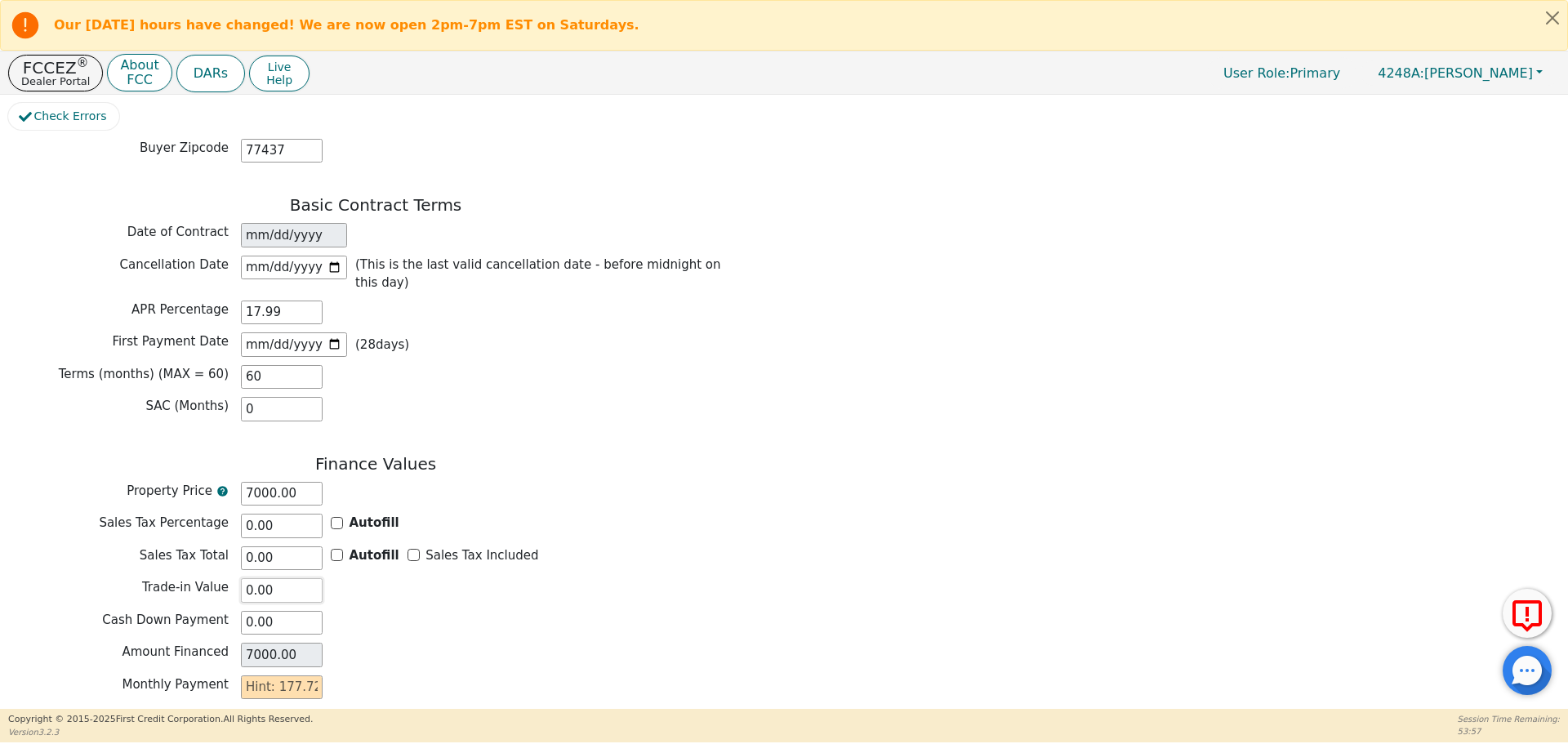
scroll to position [1164, 0]
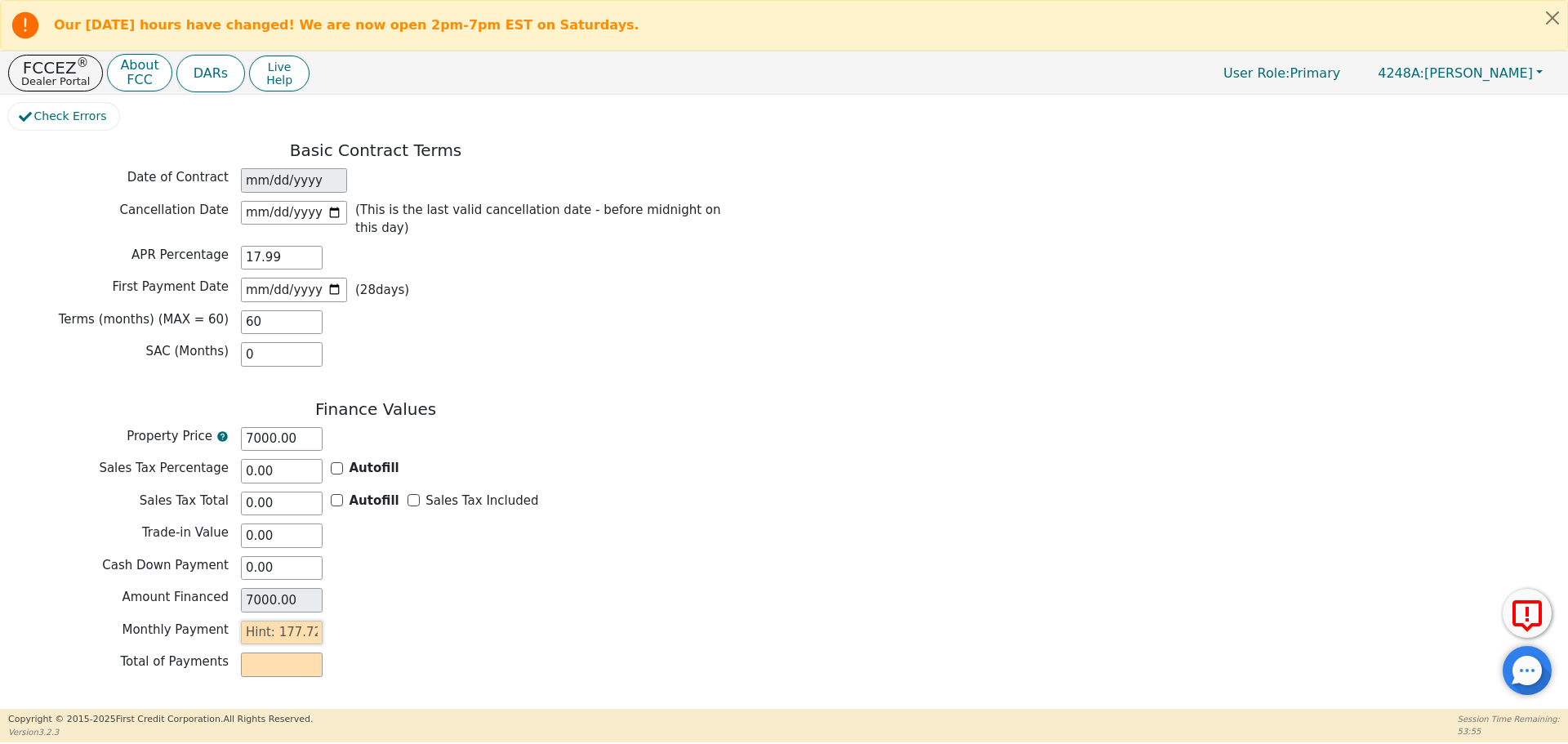
click at [248, 621] on input "text" at bounding box center [282, 632] width 81 height 24
type input "1"
type input "60.00"
type input "17"
type input "1020.00"
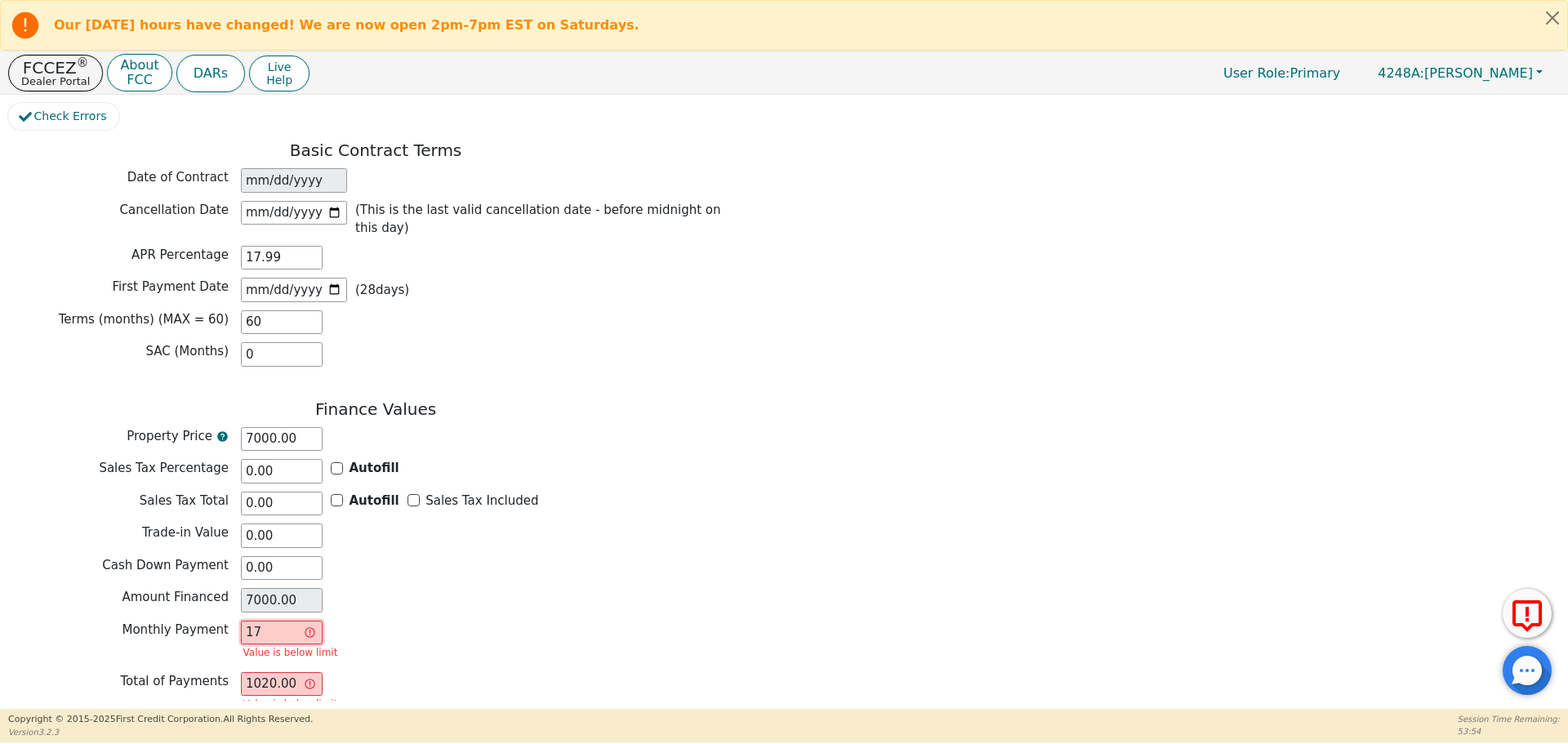
type input "177"
type input "10620.00"
type input "177.7"
type input "10662.00"
type input "177.72"
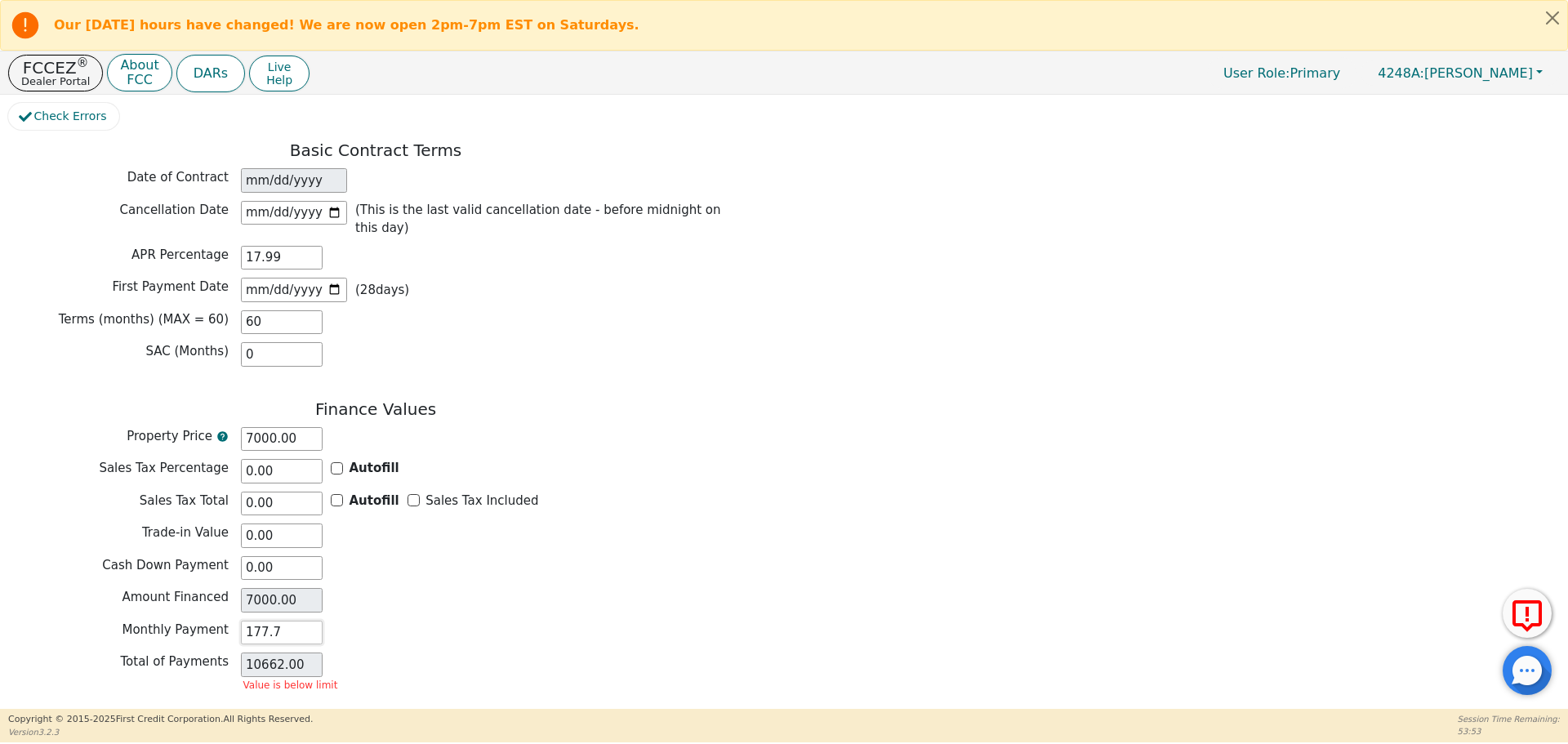
type input "10663.20"
type input "177.72"
click at [544, 653] on div "Total of Payments 10663.20" at bounding box center [375, 664] width 735 height 24
click at [118, 710] on button "Review & Begin Contract" at bounding box center [102, 729] width 189 height 38
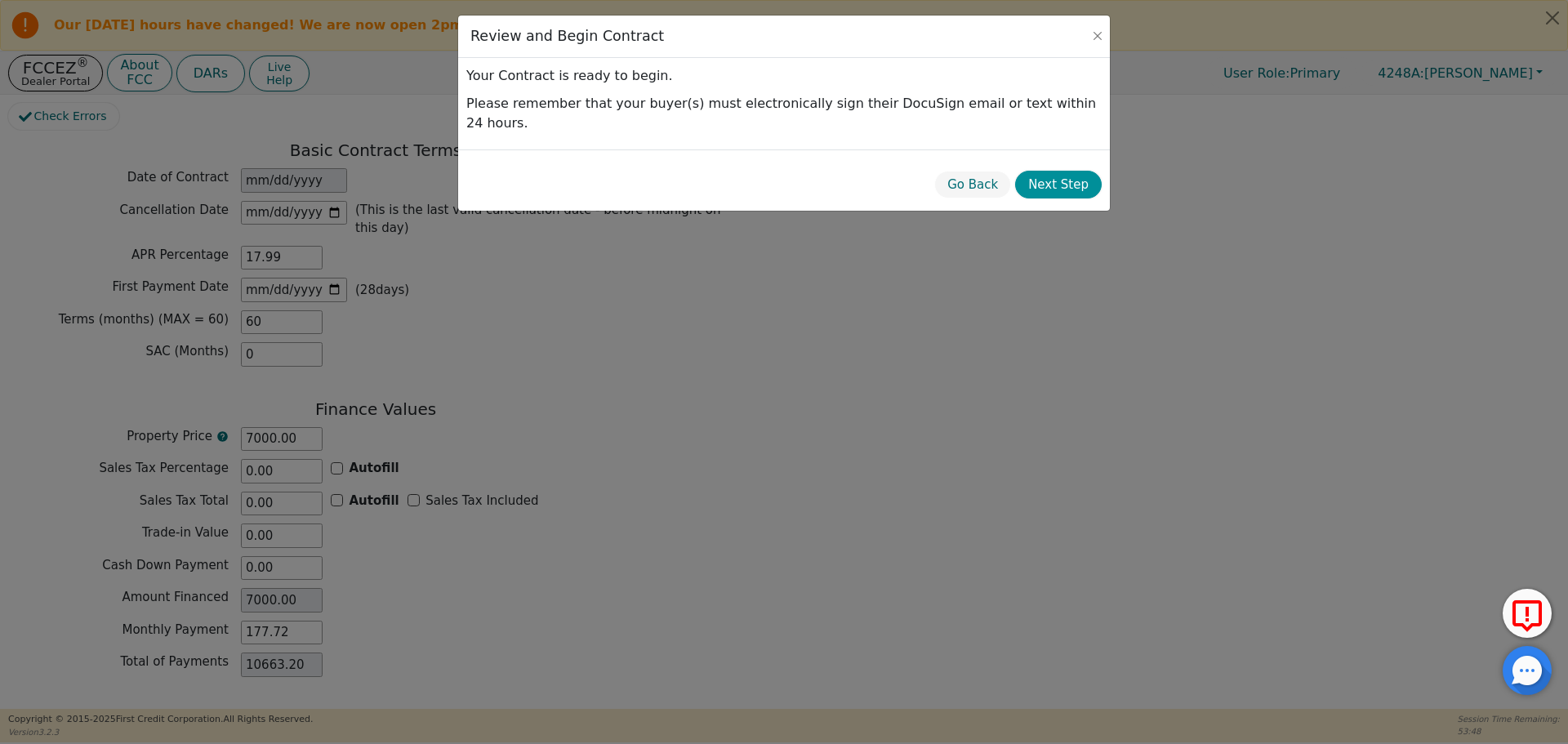
click at [1066, 171] on button "Next Step" at bounding box center [1058, 185] width 87 height 29
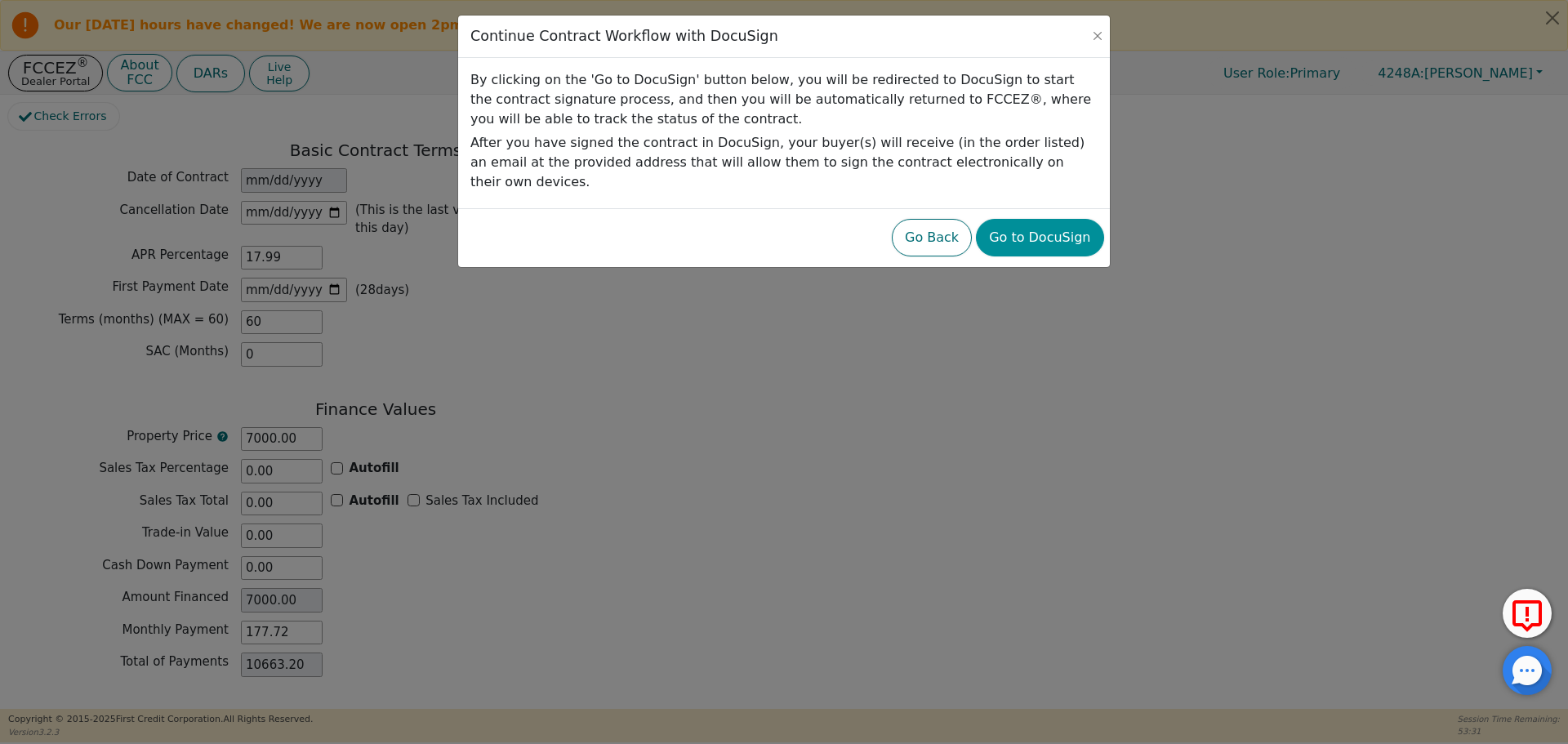
click at [1068, 223] on button "Go to DocuSign" at bounding box center [1040, 238] width 128 height 38
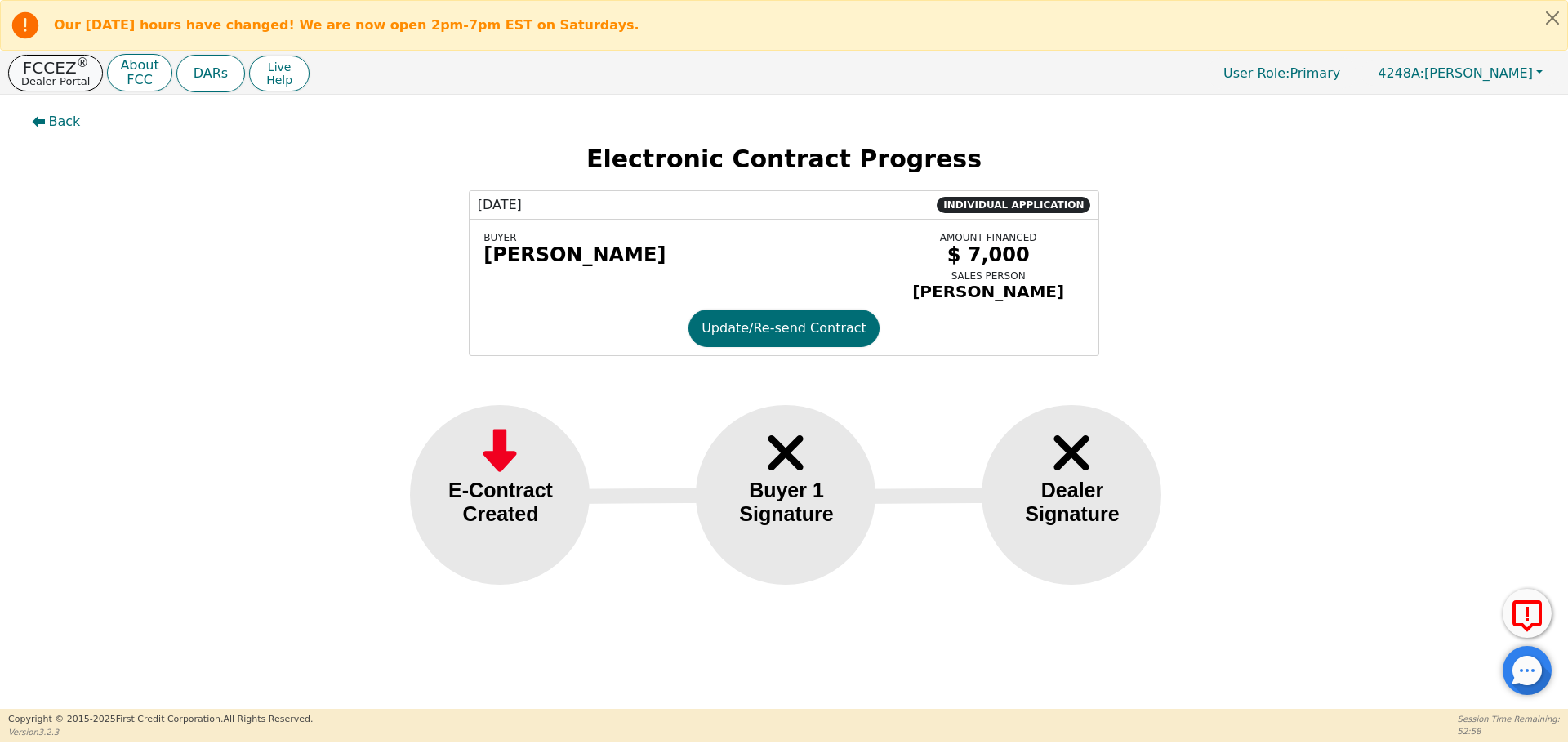
click at [60, 72] on p "FCCEZ ®" at bounding box center [55, 68] width 69 height 16
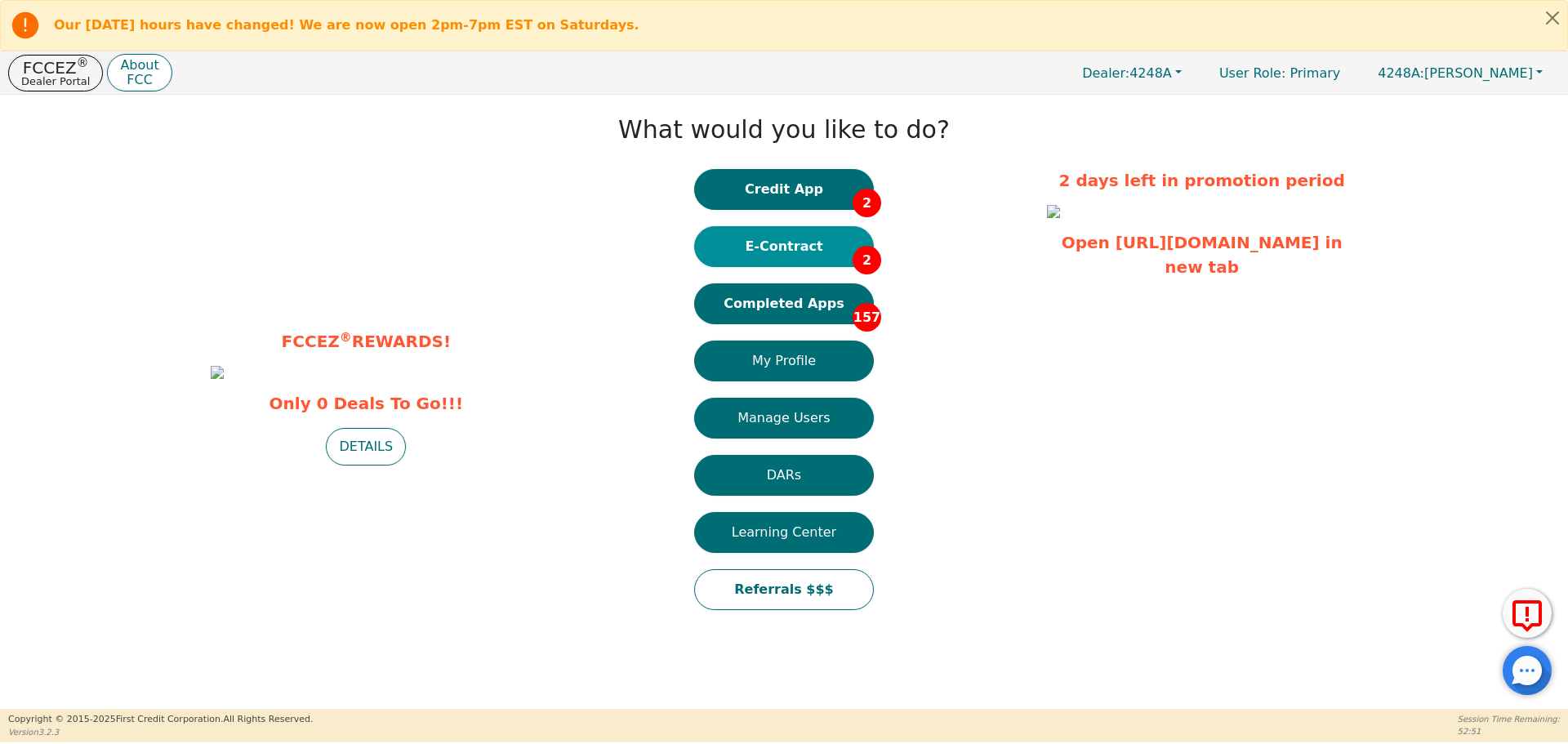
click at [790, 250] on button "E-Contract 2" at bounding box center [784, 247] width 180 height 41
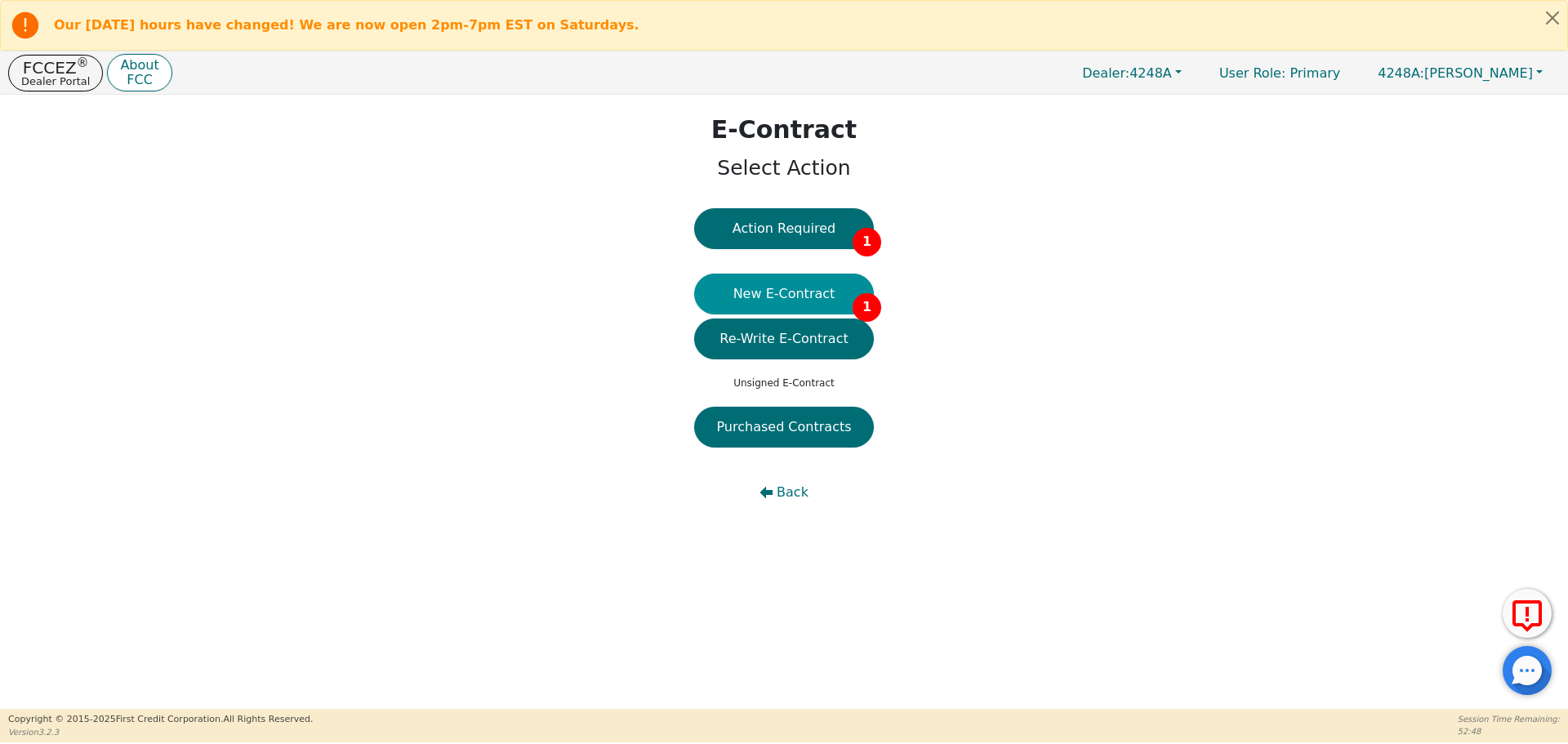
click at [787, 292] on button "New E-Contract 1" at bounding box center [784, 294] width 180 height 41
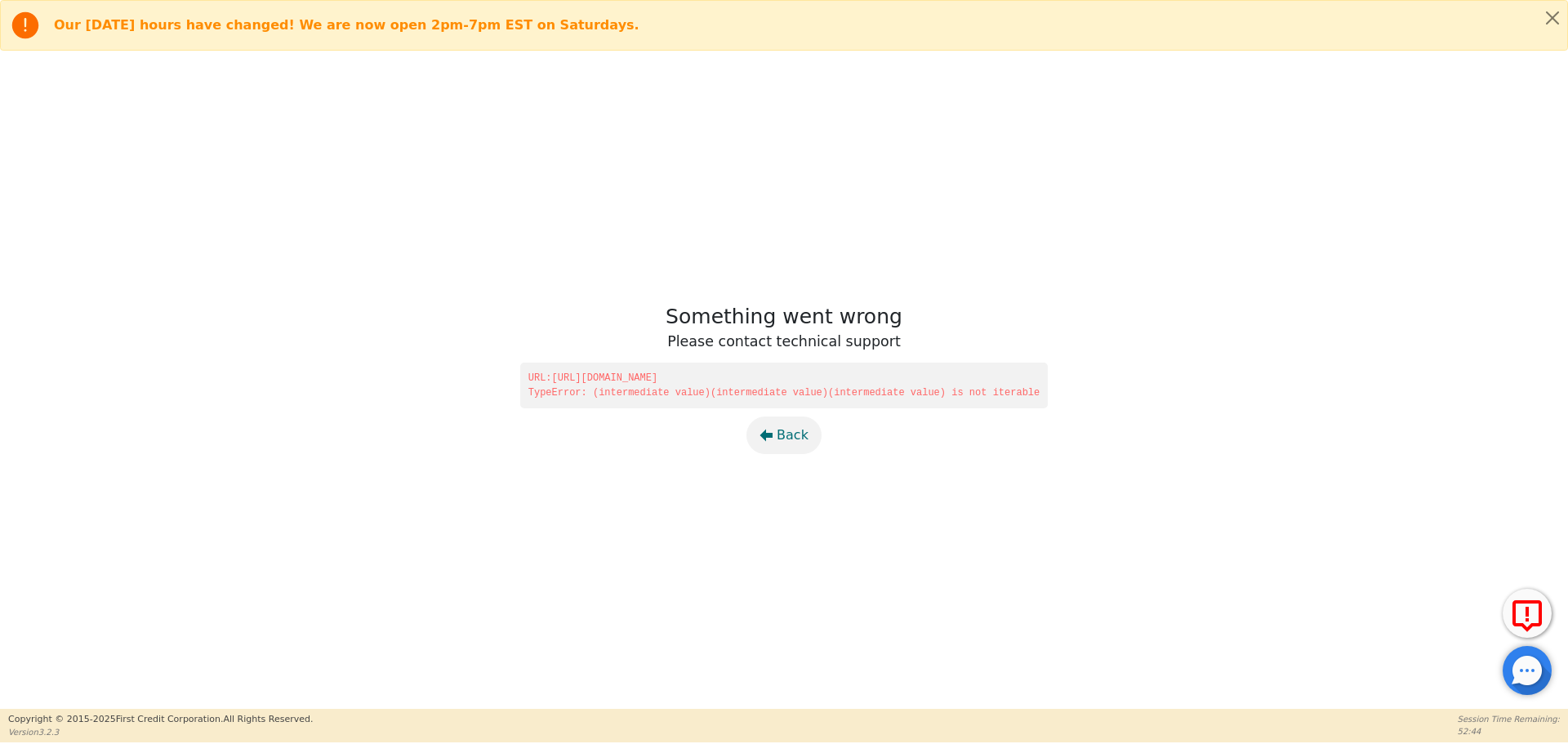
click at [788, 436] on span "Back" at bounding box center [793, 435] width 32 height 20
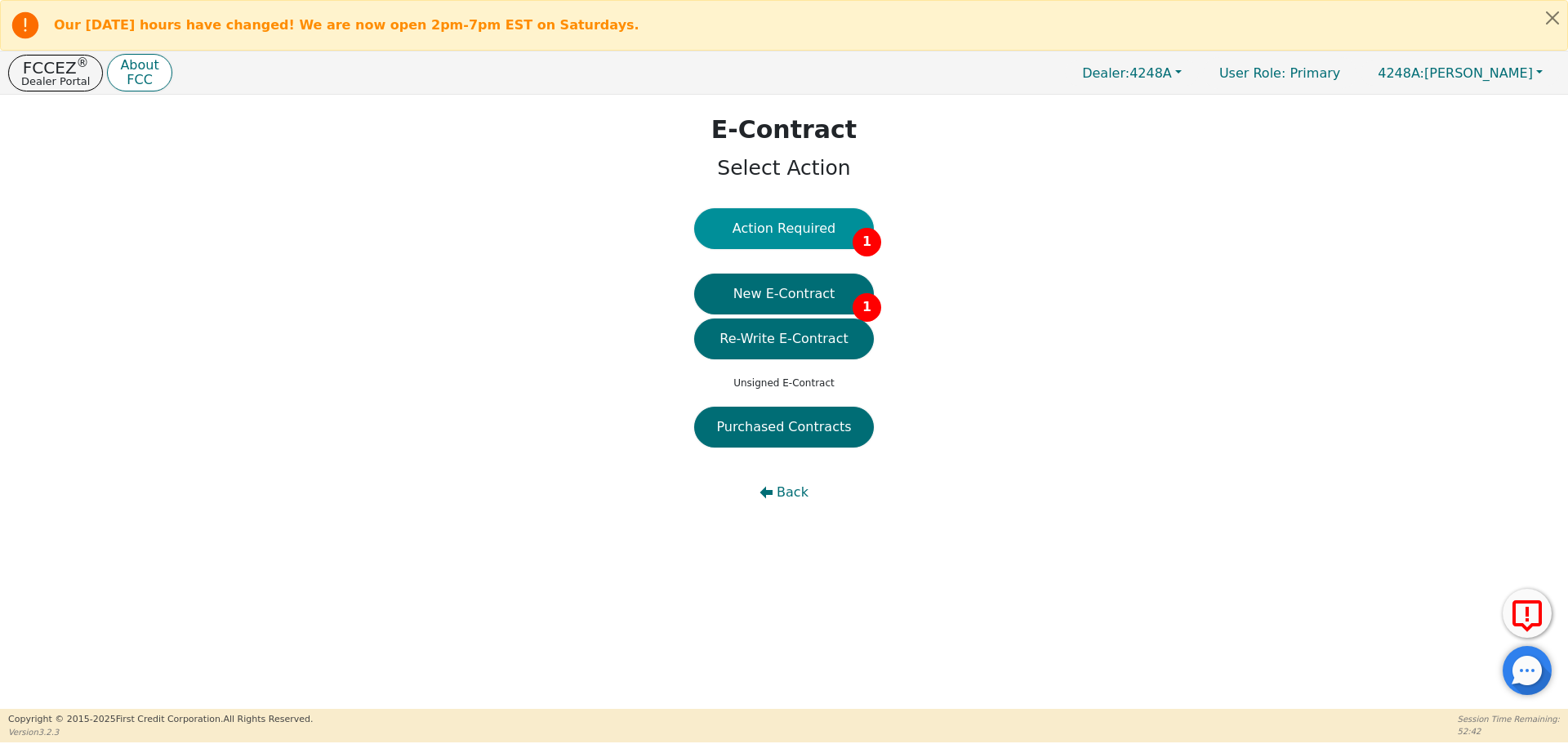
click at [768, 227] on button "Action Required 1" at bounding box center [784, 229] width 180 height 41
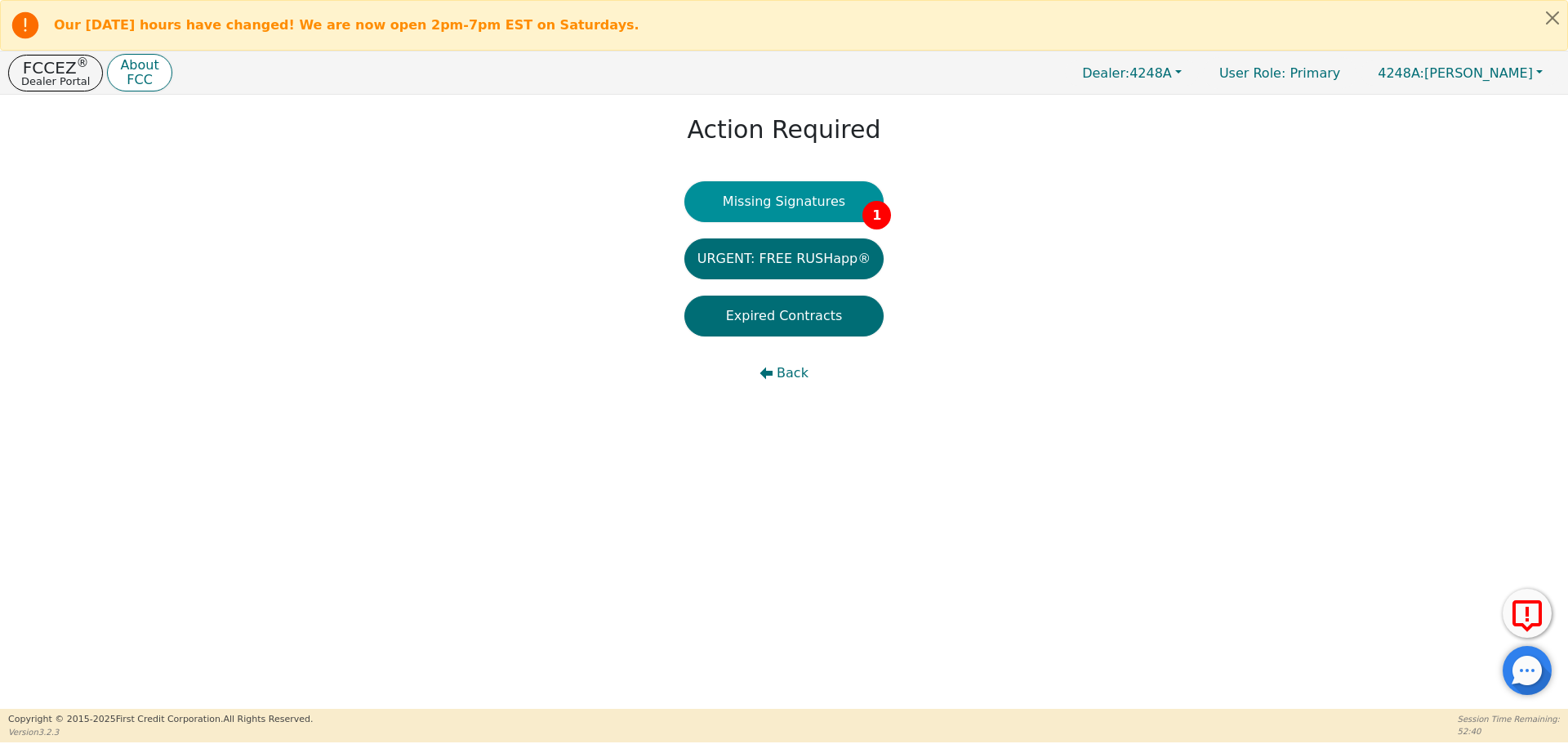
click at [789, 200] on button "Missing Signatures 1" at bounding box center [785, 202] width 200 height 41
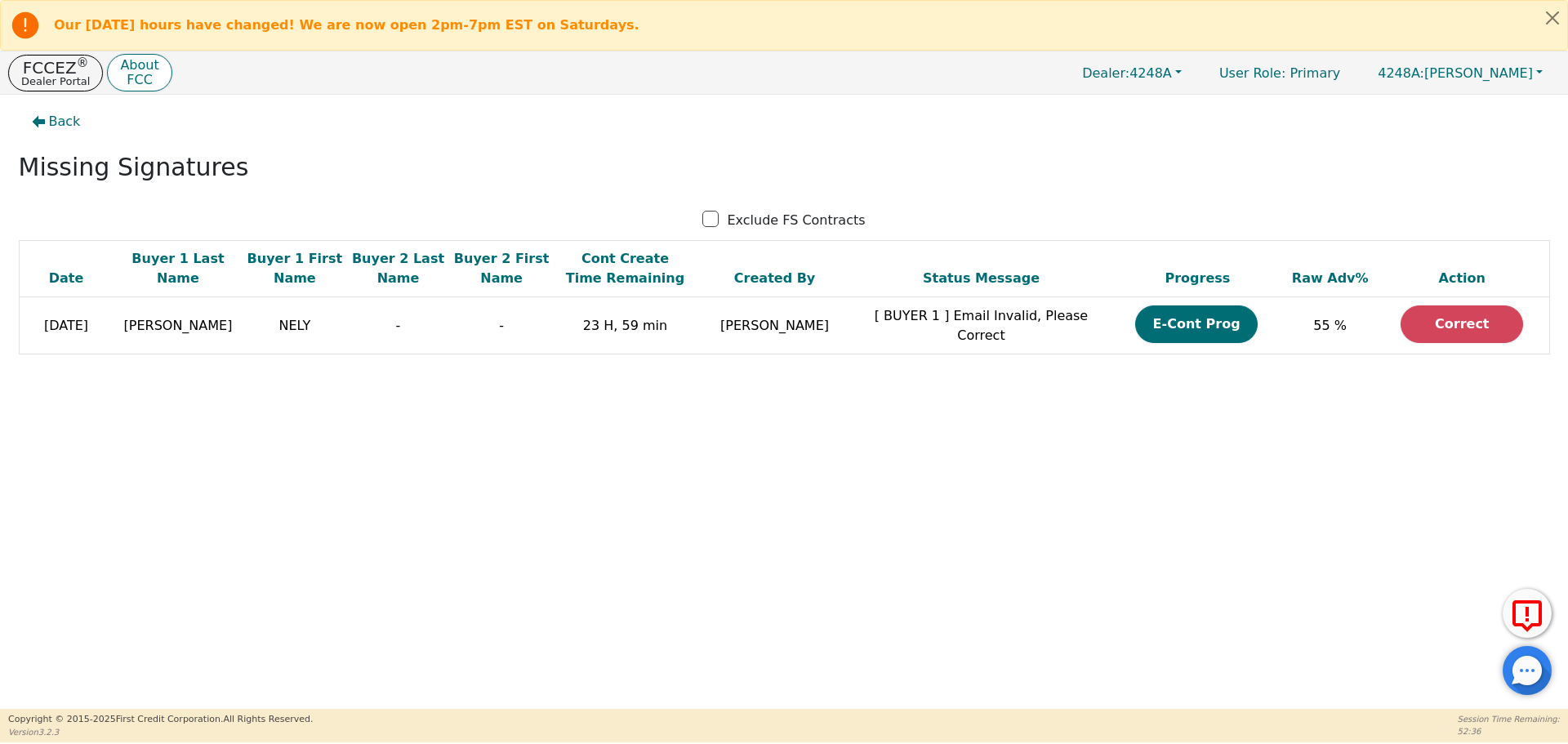
click at [1488, 500] on div "Back Missing Signatures Exclude FS Contracts Date Buyer 1 Last Name Buyer 1 Fir…" at bounding box center [784, 402] width 1568 height 614
click at [737, 638] on div "Back Missing Signatures Exclude FS Contracts Date Buyer 1 Last Name Buyer 1 Fir…" at bounding box center [784, 402] width 1568 height 614
click at [494, 675] on div "Back Missing Signatures Exclude FS Contracts Date Buyer 1 Last Name Buyer 1 Fir…" at bounding box center [784, 402] width 1568 height 614
